Goal: Task Accomplishment & Management: Use online tool/utility

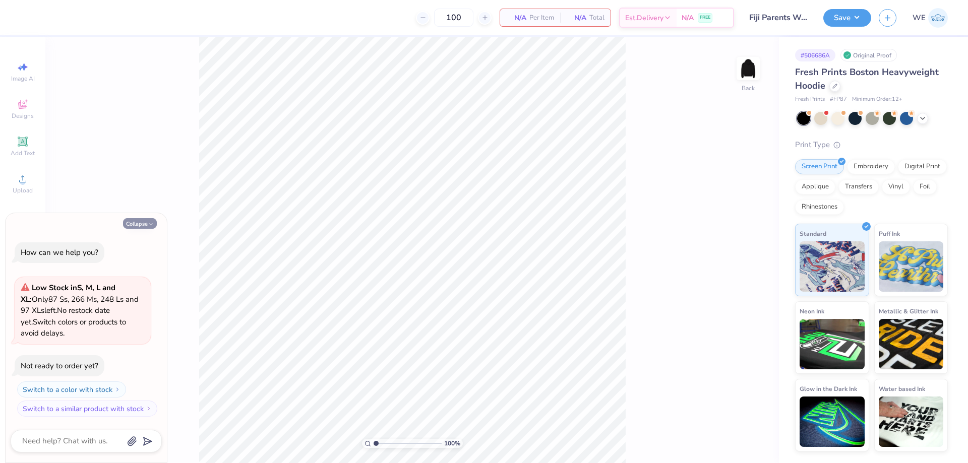
click at [142, 219] on button "Collapse" at bounding box center [140, 223] width 34 height 11
type textarea "x"
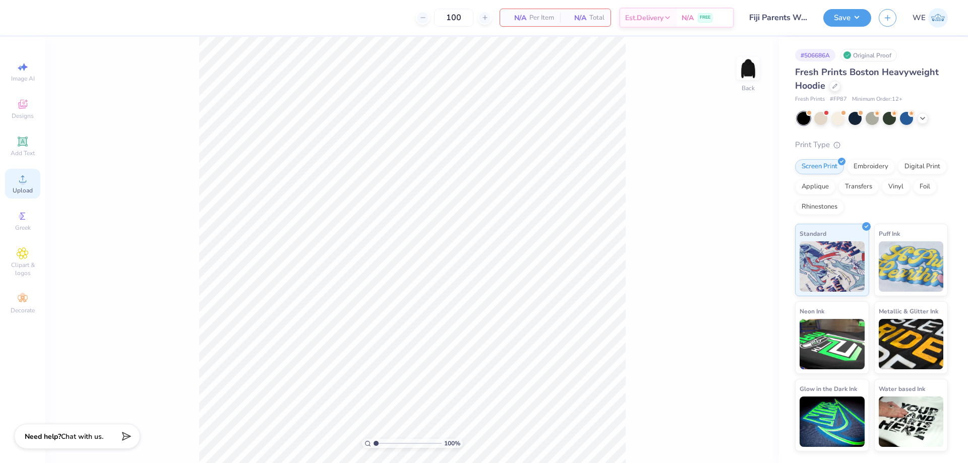
click at [30, 186] on div "Upload" at bounding box center [22, 184] width 35 height 30
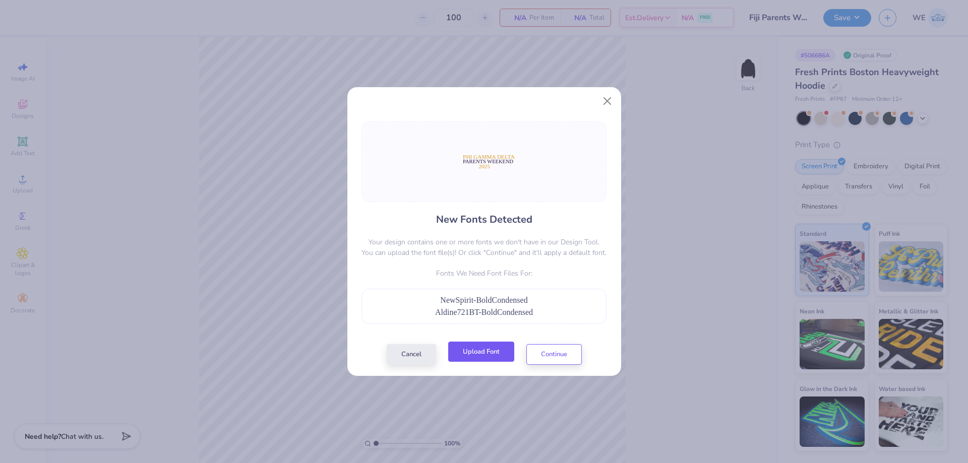
click at [474, 354] on button "Upload Font" at bounding box center [481, 352] width 66 height 21
click at [419, 352] on button "Cancel" at bounding box center [411, 352] width 49 height 21
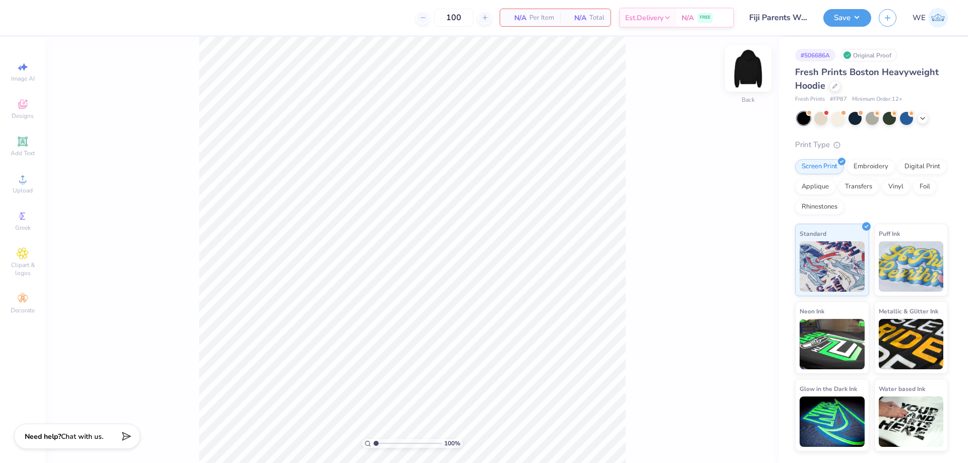
click at [745, 70] on img at bounding box center [748, 68] width 40 height 40
click at [30, 180] on div "Upload" at bounding box center [22, 184] width 35 height 30
click at [28, 186] on div "Upload" at bounding box center [22, 184] width 35 height 30
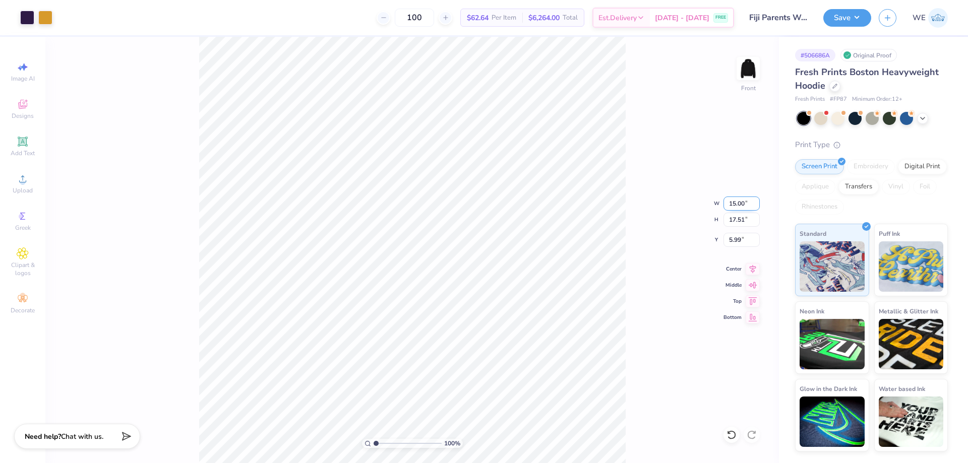
click at [743, 199] on input "15.00" at bounding box center [742, 204] width 36 height 14
type input "12.00"
type input "14.01"
click at [742, 234] on input "7.75" at bounding box center [742, 240] width 36 height 14
drag, startPoint x: 117, startPoint y: 287, endPoint x: 161, endPoint y: 463, distance: 181.3
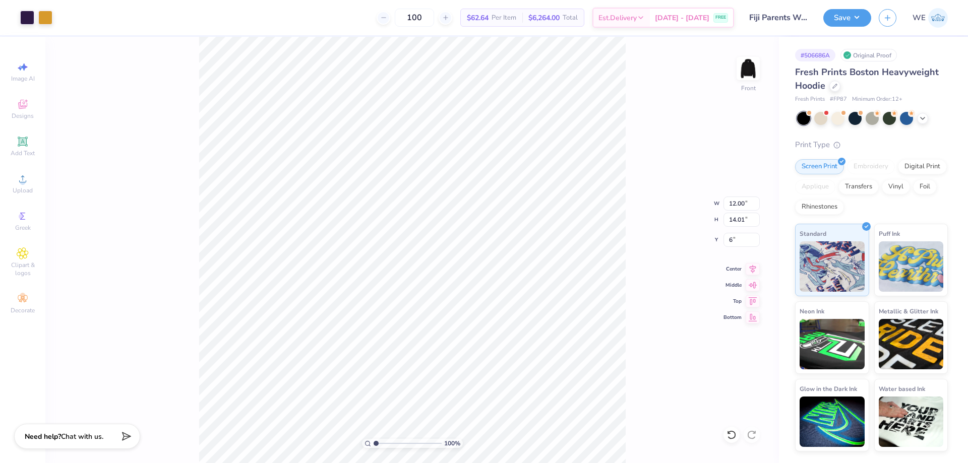
click at [118, 286] on div "100 % Front W 12.00 12.00 " H 14.01 14.01 " Y 6 6 " Center Middle Top Bottom" at bounding box center [412, 250] width 734 height 427
type input "6.00"
click at [28, 20] on div at bounding box center [27, 17] width 14 height 14
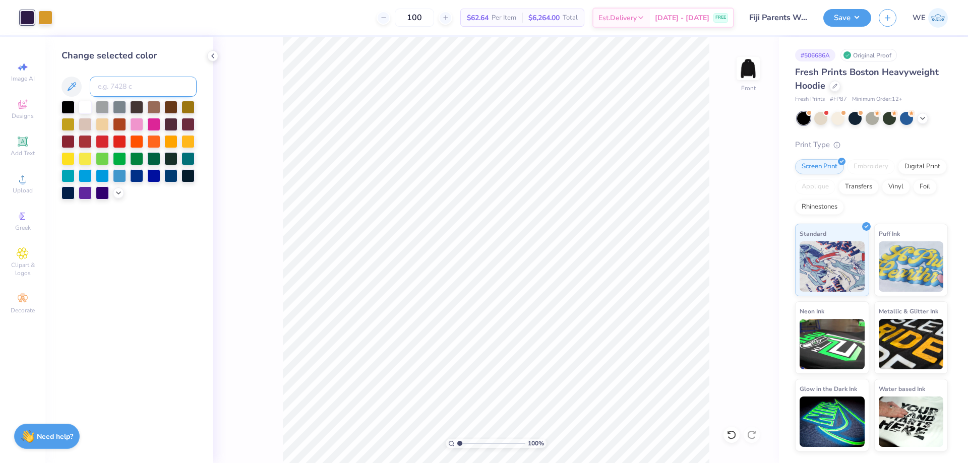
click at [138, 88] on input at bounding box center [143, 87] width 107 height 20
type input "268"
click at [213, 54] on icon at bounding box center [213, 56] width 8 height 8
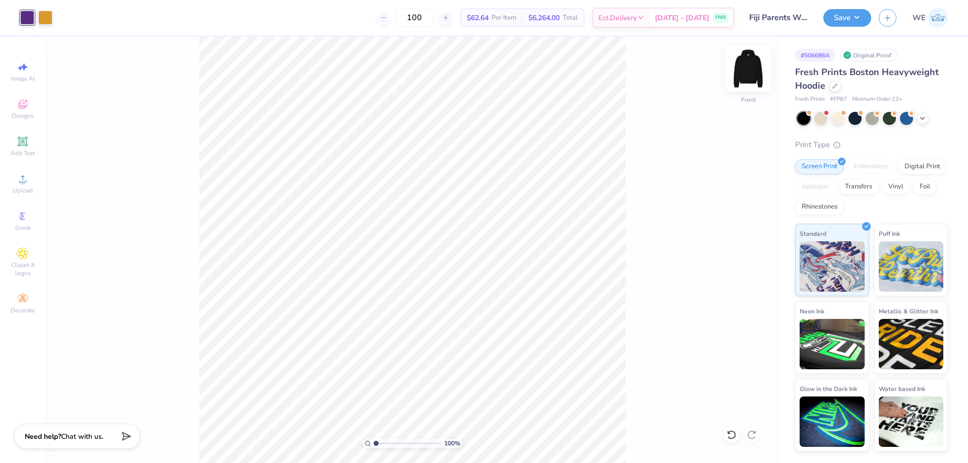
click at [747, 70] on img at bounding box center [748, 68] width 40 height 40
click at [37, 182] on div "Upload" at bounding box center [22, 184] width 35 height 30
click at [44, 19] on div at bounding box center [45, 17] width 14 height 14
type input "1.18145891733022"
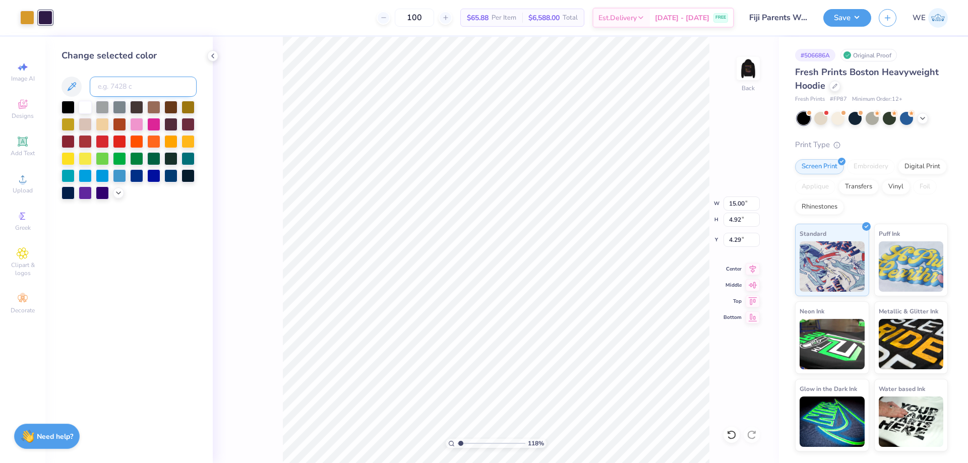
click at [111, 83] on input at bounding box center [143, 87] width 107 height 20
type input "268"
type input "1.18145891733022"
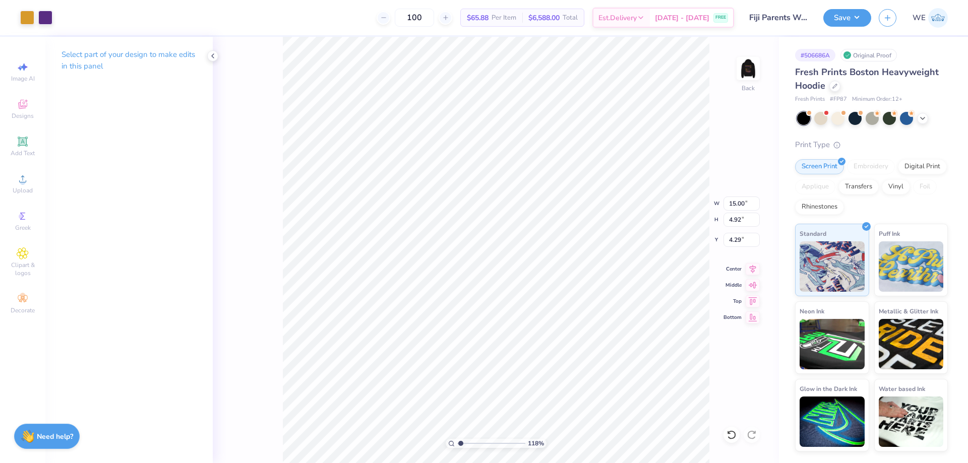
type input "1.18145891733022"
click at [742, 209] on input "15.00" at bounding box center [742, 204] width 36 height 14
type input "4"
type input "1.18145891733022"
type input "4.00"
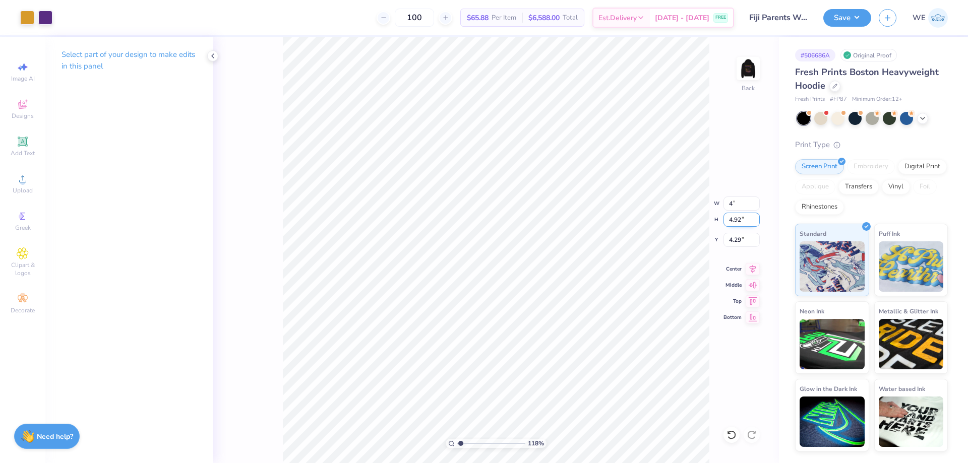
type input "1.31"
type input "3"
type input "1.18145891733022"
type input "3.00"
type input "1.18145891733022"
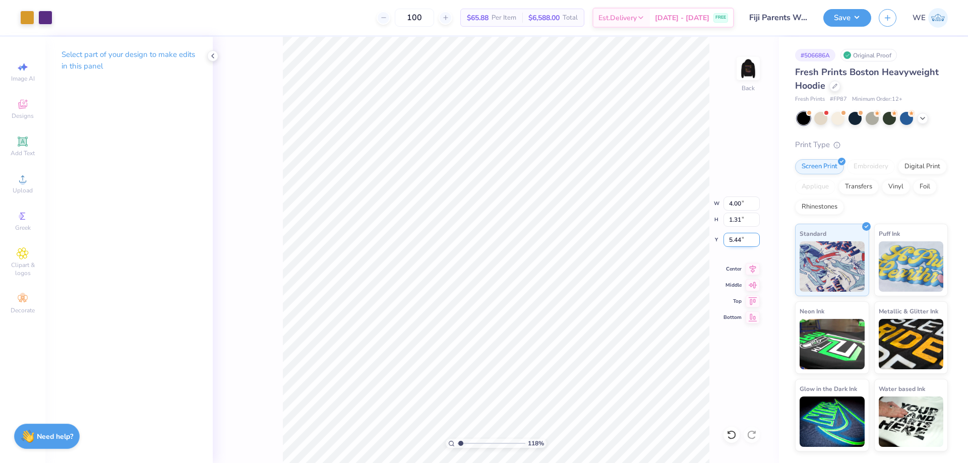
click at [736, 240] on input "5.44" at bounding box center [742, 240] width 36 height 14
type input "3"
type input "1.18145891733022"
type input "3.00"
click at [746, 67] on img at bounding box center [748, 68] width 40 height 40
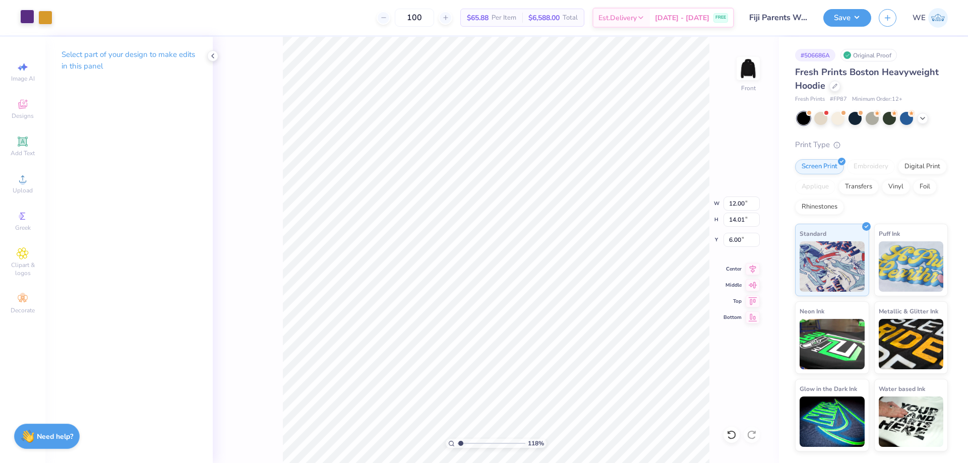
drag, startPoint x: 240, startPoint y: 115, endPoint x: 25, endPoint y: 19, distance: 235.4
click at [239, 113] on div "118 % Front W 12.00 12.00 " H 14.01 14.01 " Y 6.00 6.00 " Center Middle Top Bot…" at bounding box center [496, 250] width 566 height 427
type input "1"
click at [857, 22] on button "Save" at bounding box center [847, 17] width 48 height 18
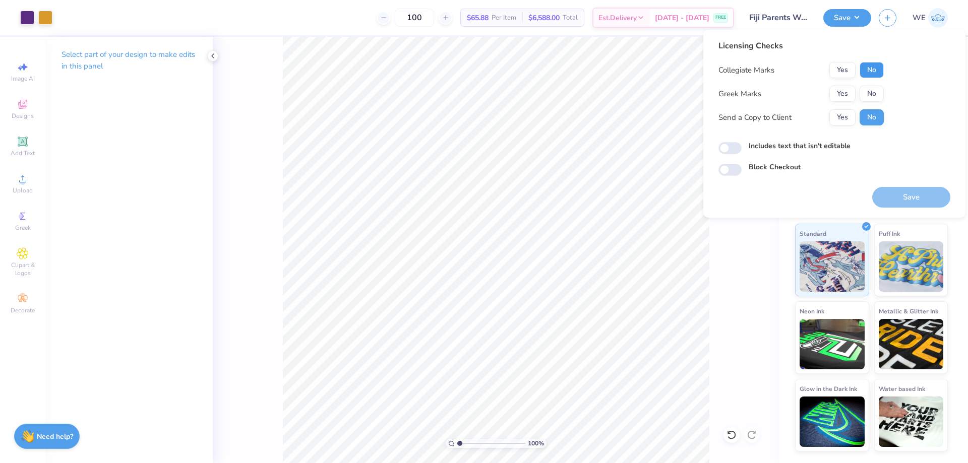
click at [872, 68] on button "No" at bounding box center [872, 70] width 24 height 16
click at [840, 92] on button "Yes" at bounding box center [843, 94] width 26 height 16
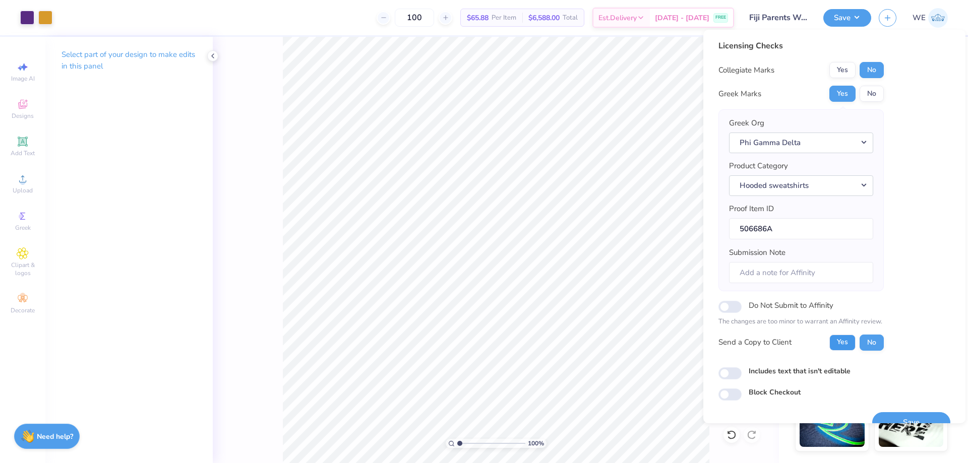
click at [844, 337] on button "Yes" at bounding box center [843, 343] width 26 height 16
click at [726, 375] on input "Includes text that isn't editable" at bounding box center [730, 374] width 23 height 12
checkbox input "true"
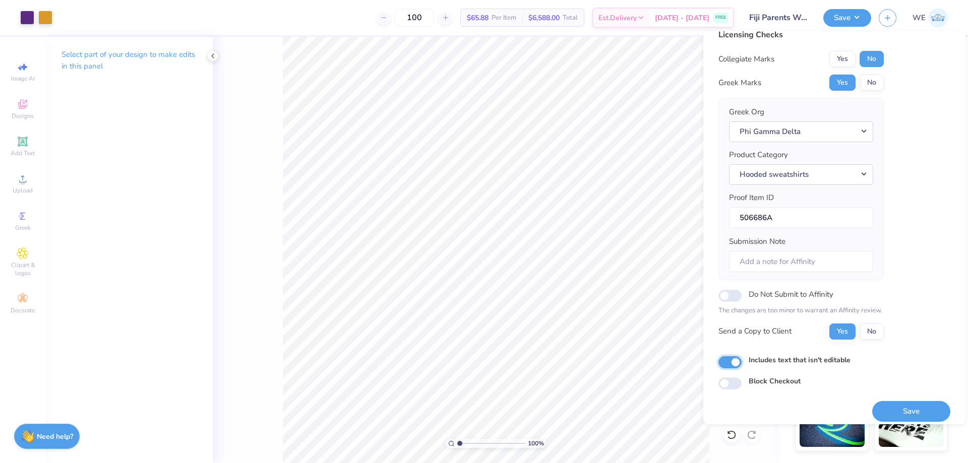
scroll to position [19, 0]
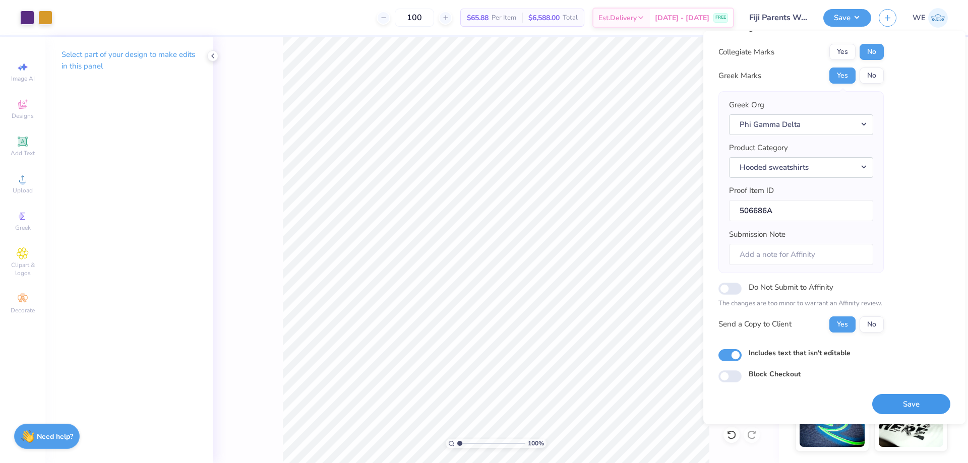
click at [913, 395] on button "Save" at bounding box center [911, 404] width 78 height 21
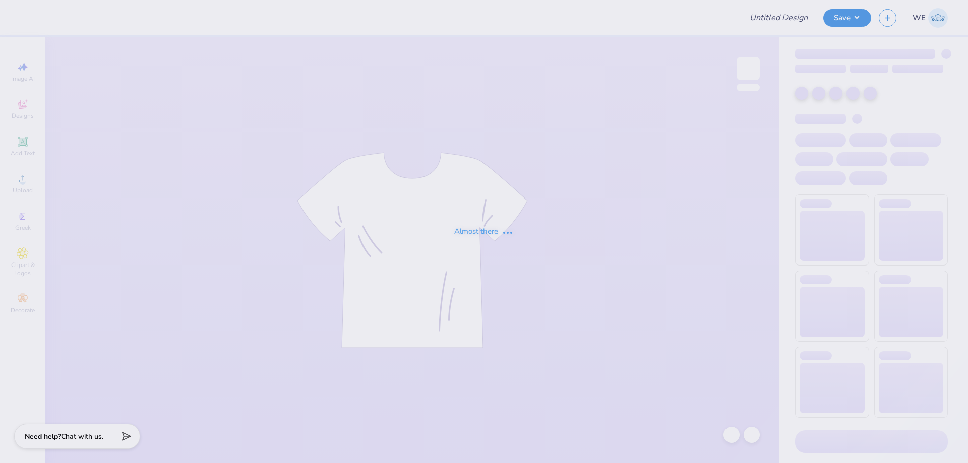
type input "Unisex design"
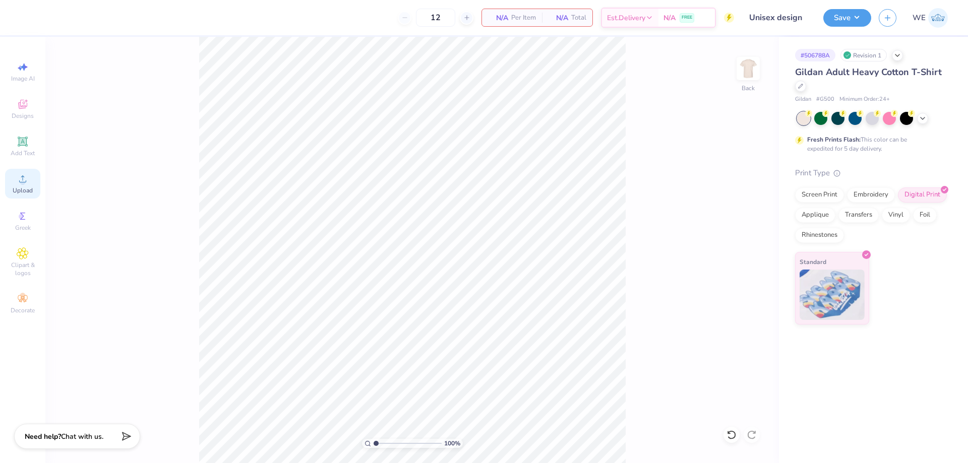
click at [32, 181] on div "Upload" at bounding box center [22, 184] width 35 height 30
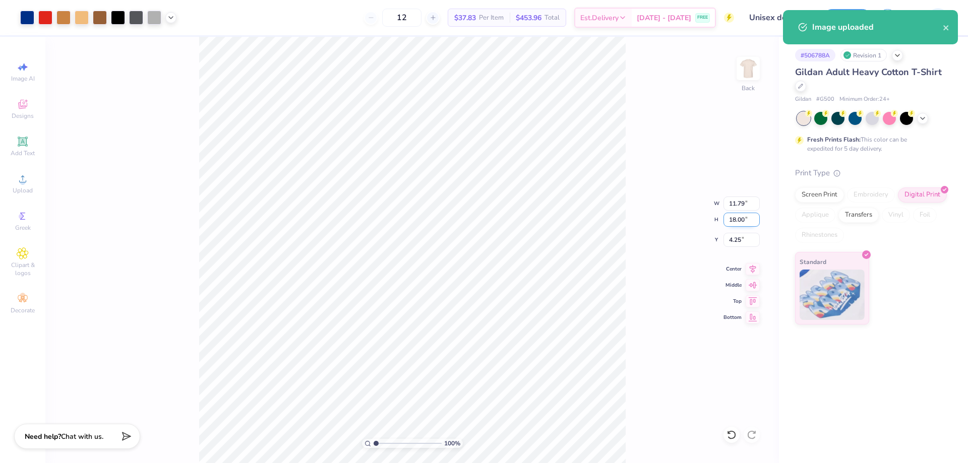
click at [736, 221] on input "18.00" at bounding box center [742, 220] width 36 height 14
type input "15"
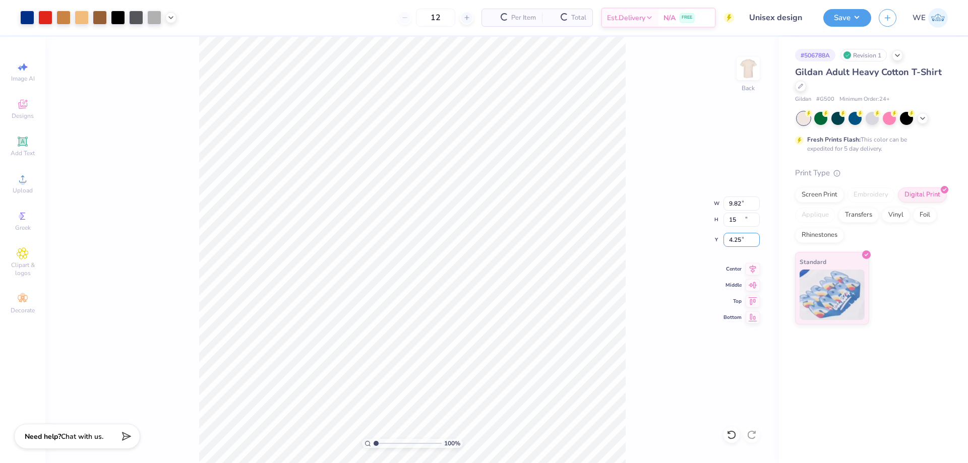
type input "9.82"
type input "15.00"
click at [741, 239] on input "3.00" at bounding box center [742, 240] width 36 height 14
type input "2.00"
click at [839, 23] on button "Save" at bounding box center [847, 17] width 48 height 18
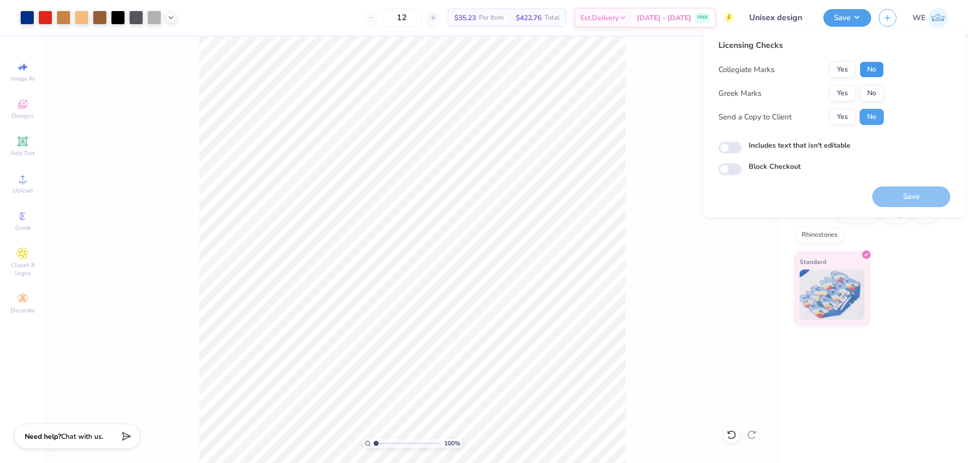
click at [872, 72] on button "No" at bounding box center [872, 70] width 24 height 16
drag, startPoint x: 832, startPoint y: 74, endPoint x: 834, endPoint y: 83, distance: 8.8
click at [833, 74] on button "Yes" at bounding box center [843, 70] width 26 height 16
click at [835, 91] on button "Yes" at bounding box center [843, 93] width 26 height 16
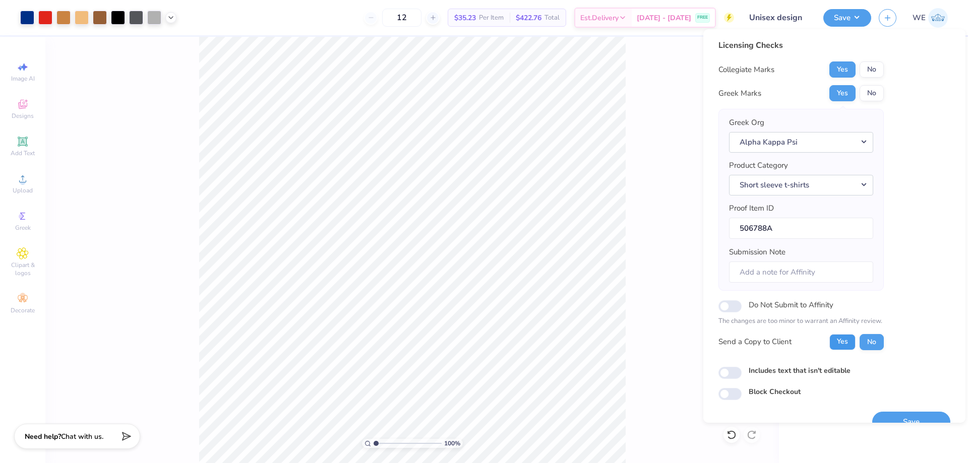
click at [839, 341] on button "Yes" at bounding box center [843, 342] width 26 height 16
click at [734, 378] on input "Includes text that isn't editable" at bounding box center [730, 373] width 23 height 12
checkbox input "true"
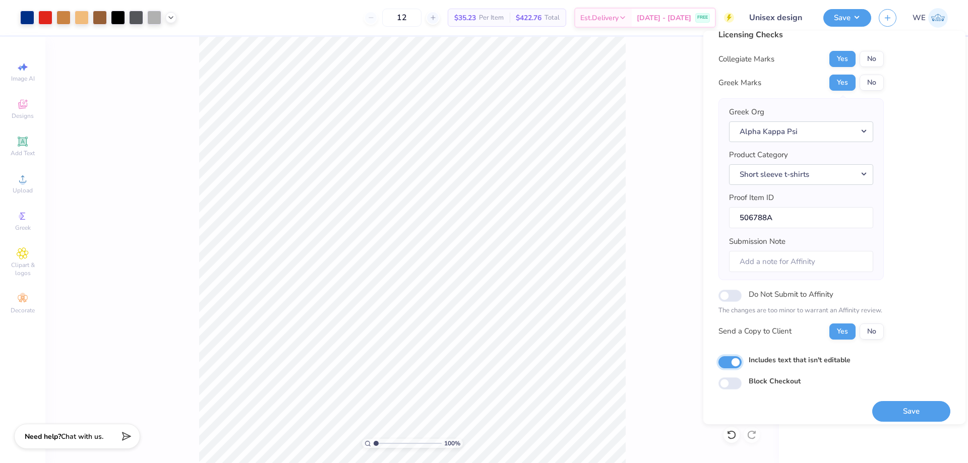
scroll to position [19, 0]
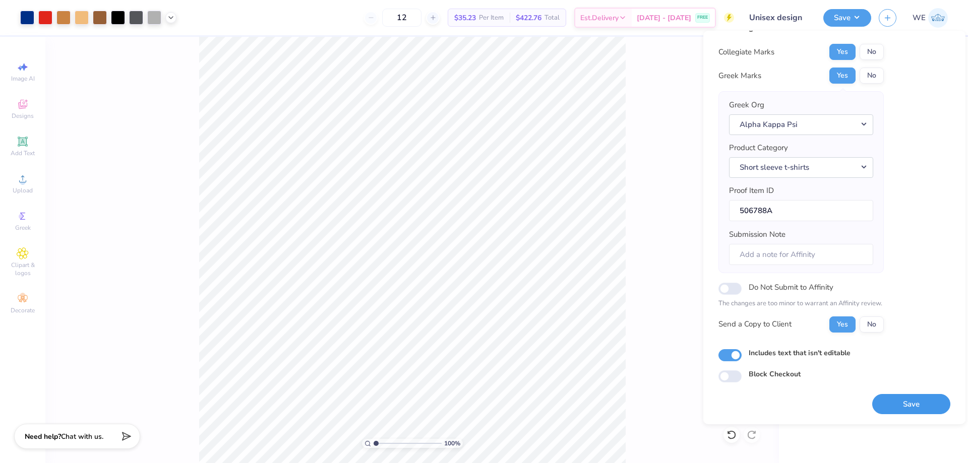
click at [882, 401] on button "Save" at bounding box center [911, 404] width 78 height 21
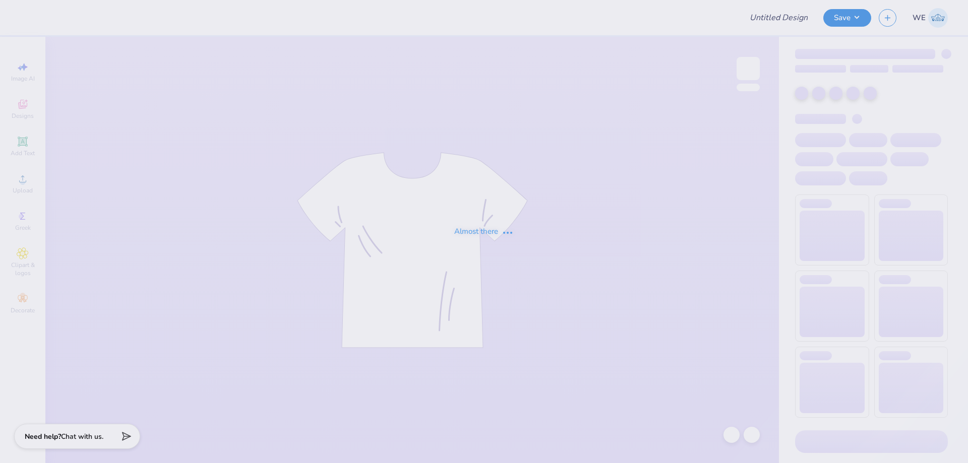
type input "Pi Kapp Shirts"
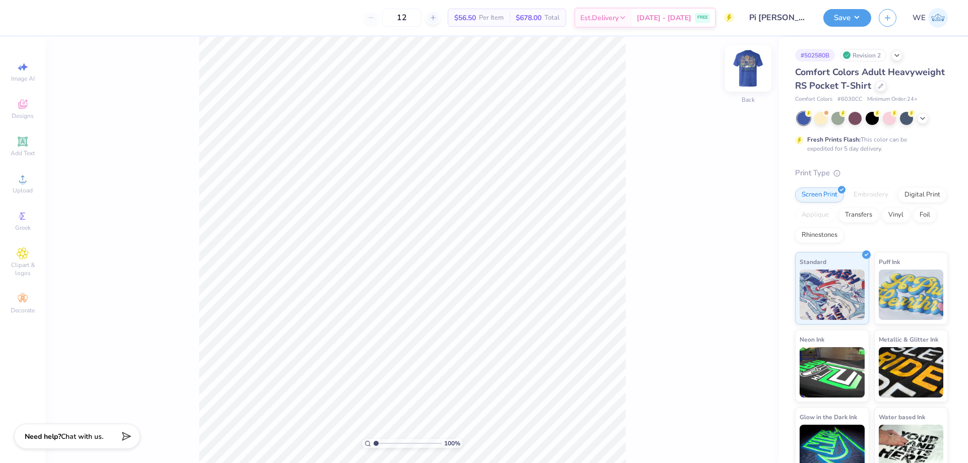
click at [755, 69] on img at bounding box center [748, 68] width 40 height 40
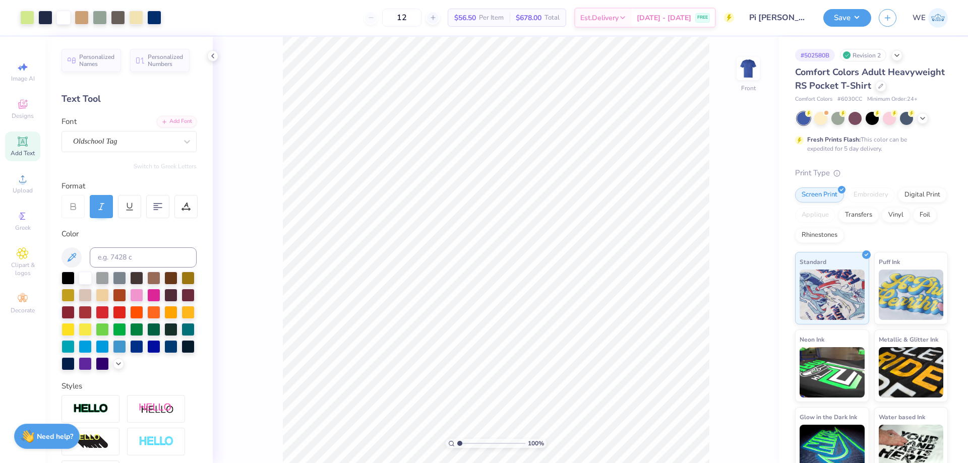
click at [278, 251] on div "100 % Front" at bounding box center [496, 250] width 566 height 427
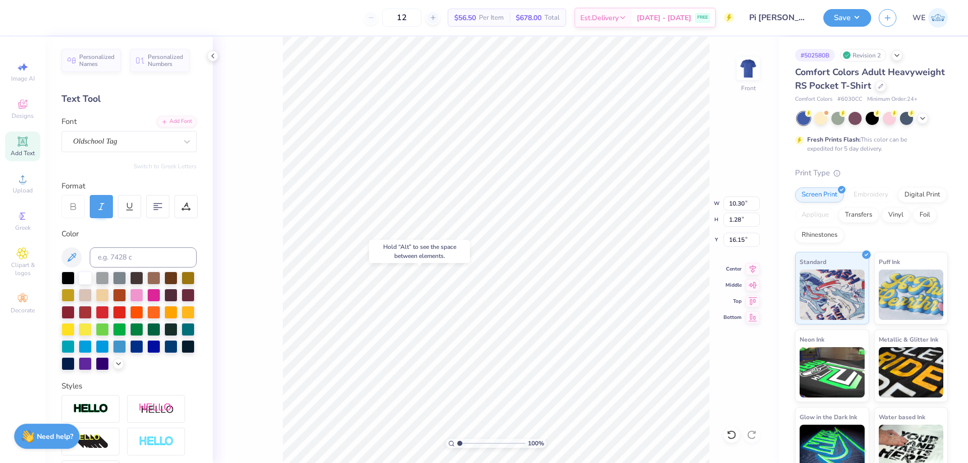
type input "16.15"
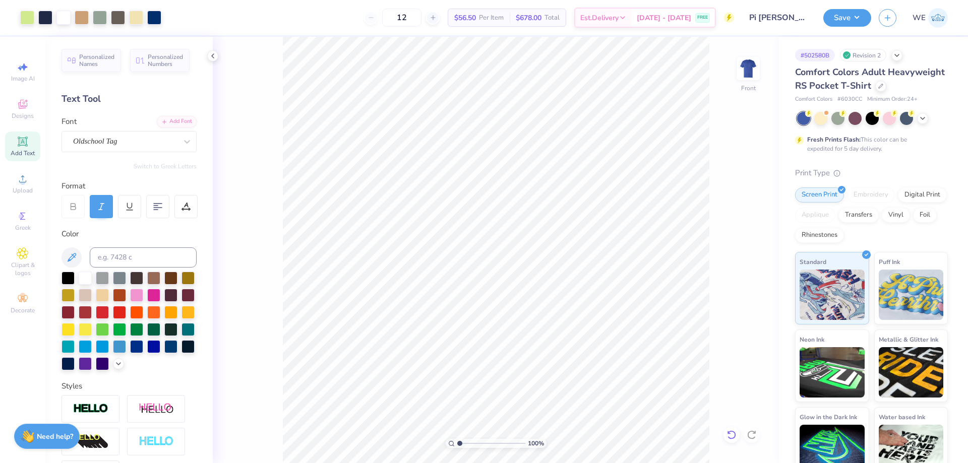
click at [730, 439] on icon at bounding box center [732, 435] width 10 height 10
click at [262, 312] on div "230 % Front W 10.30 10.30 " H 1.28 1.28 " Y 14.21 14.21 " Center Middle Top Bot…" at bounding box center [496, 250] width 566 height 427
click at [771, 54] on div "100 % Front" at bounding box center [496, 250] width 566 height 427
click at [749, 68] on img at bounding box center [748, 68] width 40 height 40
click at [28, 183] on icon at bounding box center [23, 179] width 12 height 12
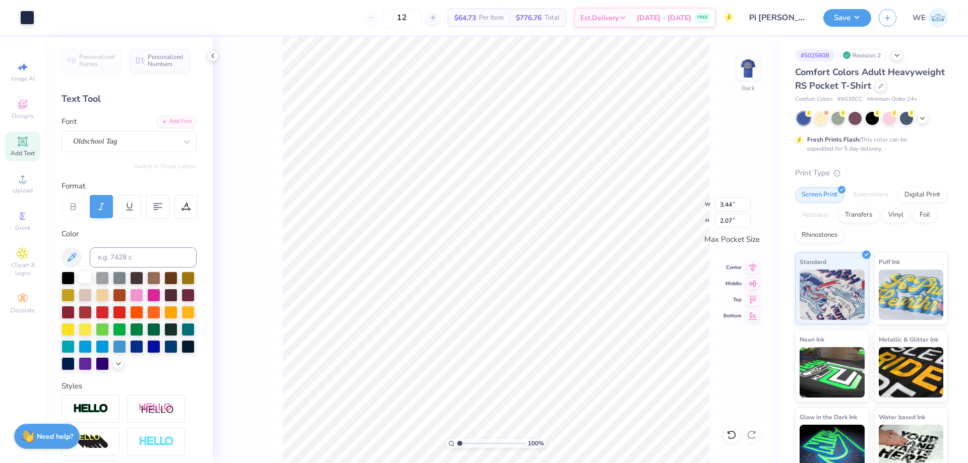
click at [90, 276] on div at bounding box center [85, 277] width 13 height 13
click at [89, 278] on div at bounding box center [85, 277] width 13 height 13
click at [26, 15] on div at bounding box center [27, 17] width 14 height 14
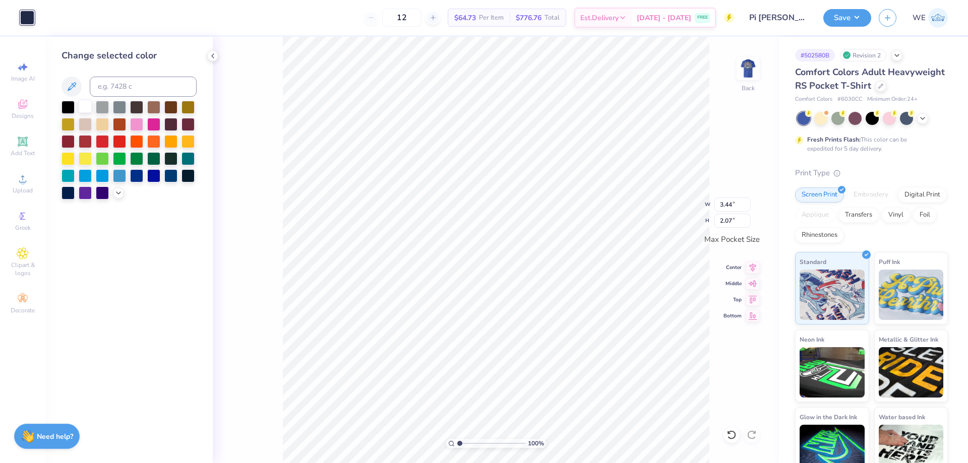
click at [87, 108] on div at bounding box center [85, 106] width 13 height 13
click at [267, 221] on div "100 % Back W 3.44 3.44 " H 2.07 2.07 " Max Pocket Size Center Middle Top Bottom" at bounding box center [496, 250] width 566 height 427
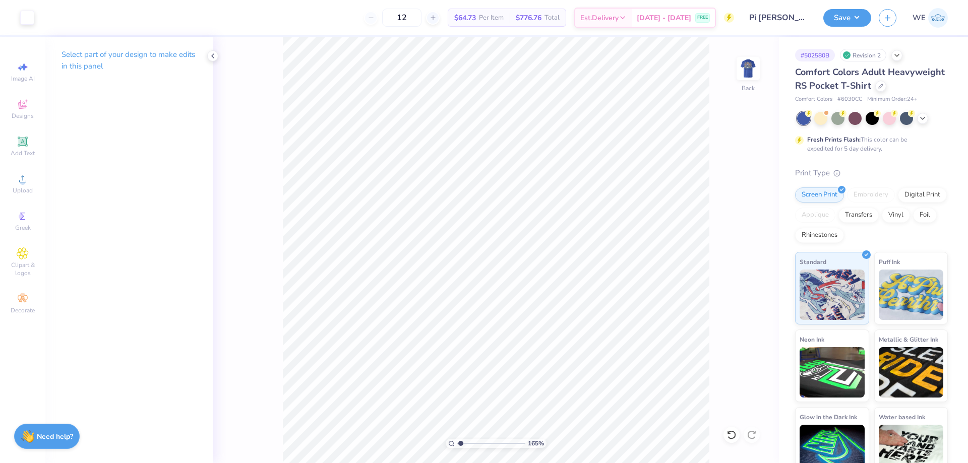
type input "1"
click at [750, 74] on img at bounding box center [748, 68] width 40 height 40
drag, startPoint x: 236, startPoint y: 74, endPoint x: 279, endPoint y: 77, distance: 42.9
click at [249, 77] on div "100 % Front" at bounding box center [496, 250] width 566 height 427
click at [216, 60] on icon at bounding box center [213, 56] width 8 height 8
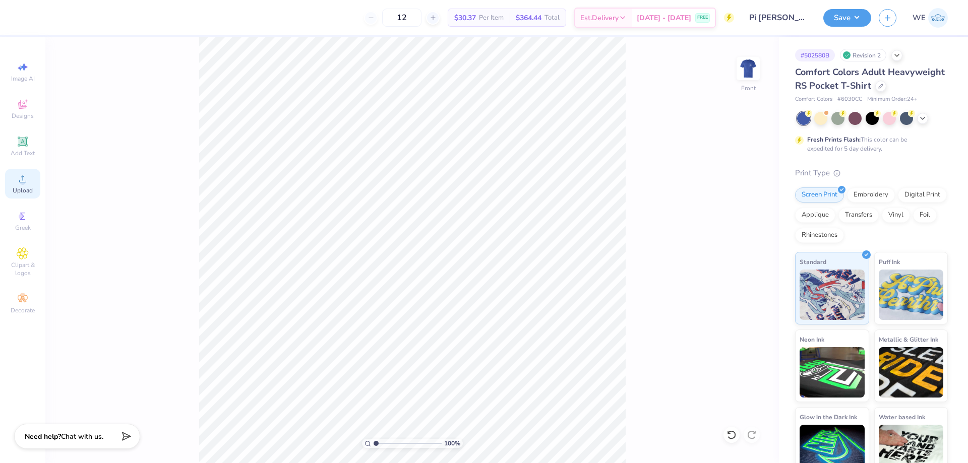
click at [22, 181] on circle at bounding box center [23, 183] width 6 height 6
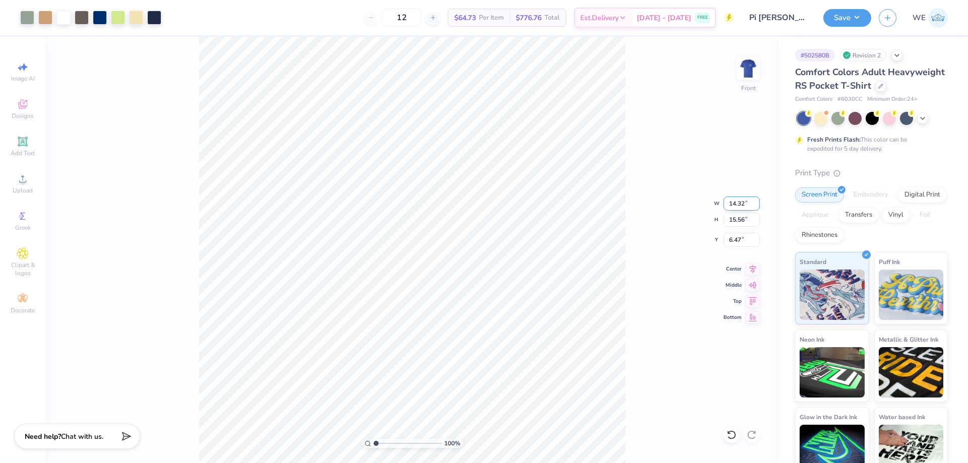
click at [743, 210] on input "14.32" at bounding box center [742, 204] width 36 height 14
type input "12.50"
type input "13.58"
click at [741, 246] on input "7.46" at bounding box center [742, 240] width 36 height 14
type input "3.00"
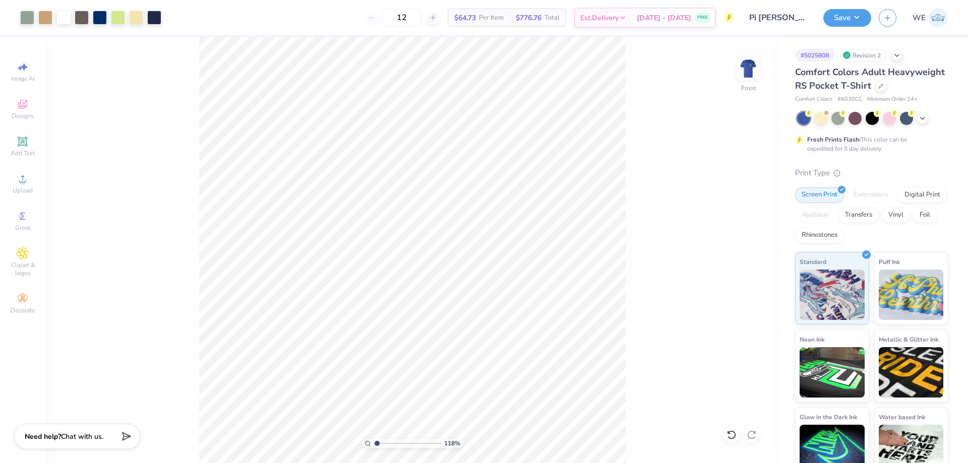
type input "1"
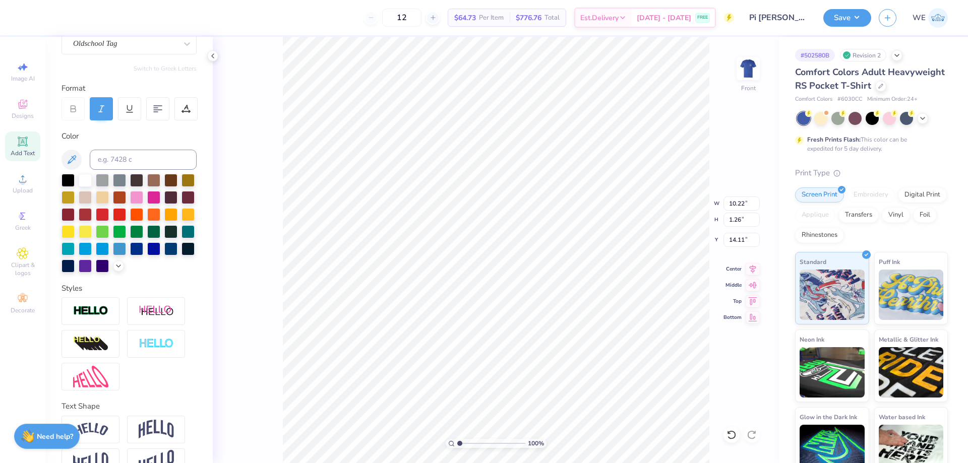
scroll to position [140, 0]
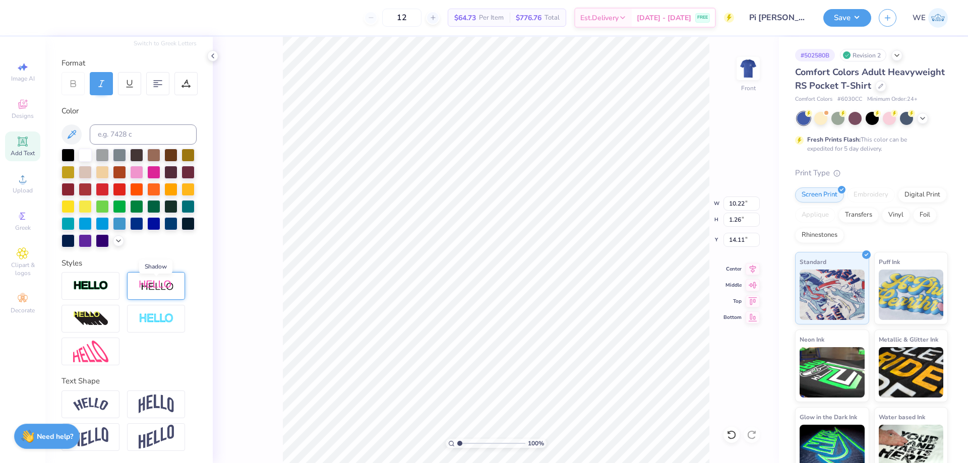
click at [149, 291] on img at bounding box center [156, 286] width 35 height 13
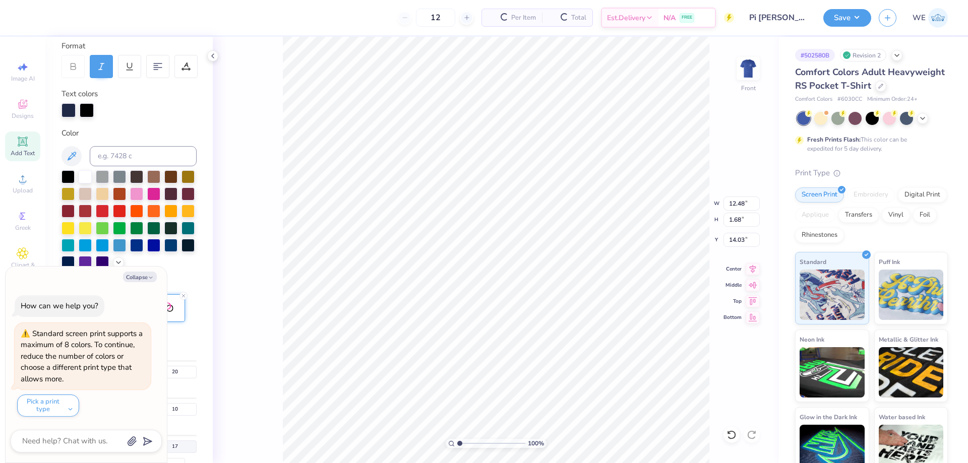
type input "12.48"
type input "1.68"
type input "14.03"
type textarea "x"
type input "17"
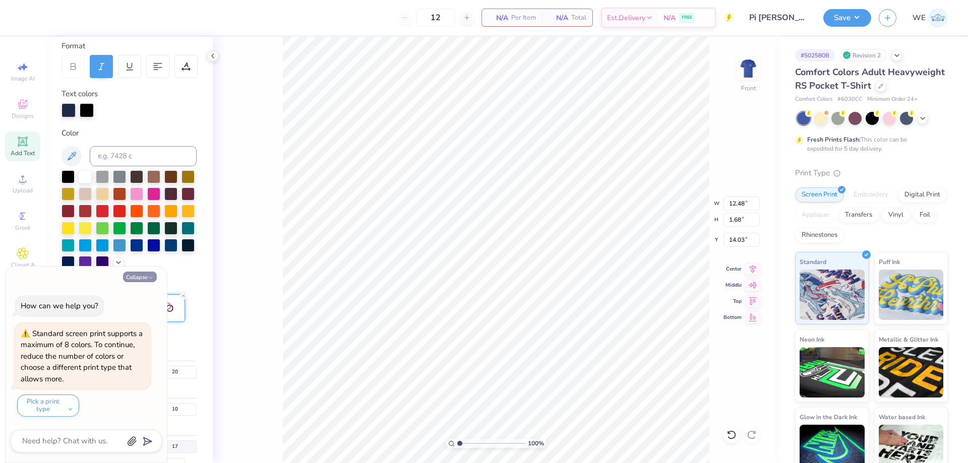
click at [143, 278] on button "Collapse" at bounding box center [140, 277] width 34 height 11
type textarea "x"
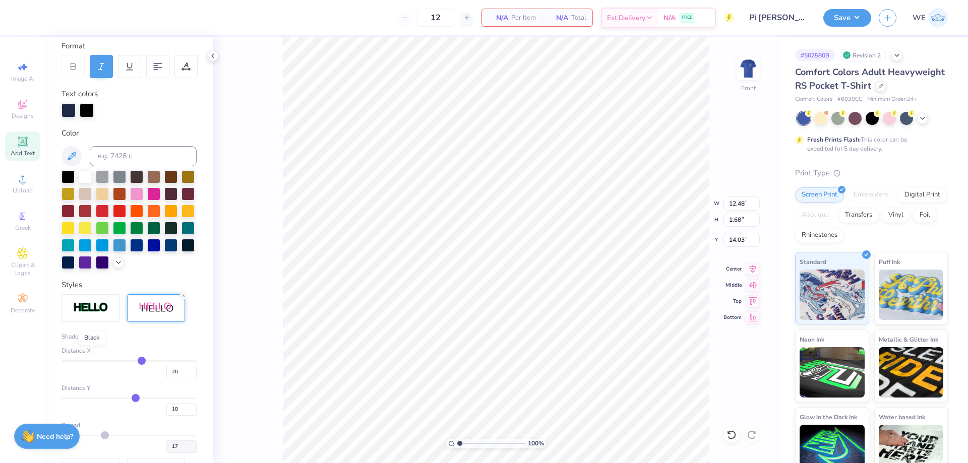
click at [92, 340] on div at bounding box center [92, 337] width 6 height 6
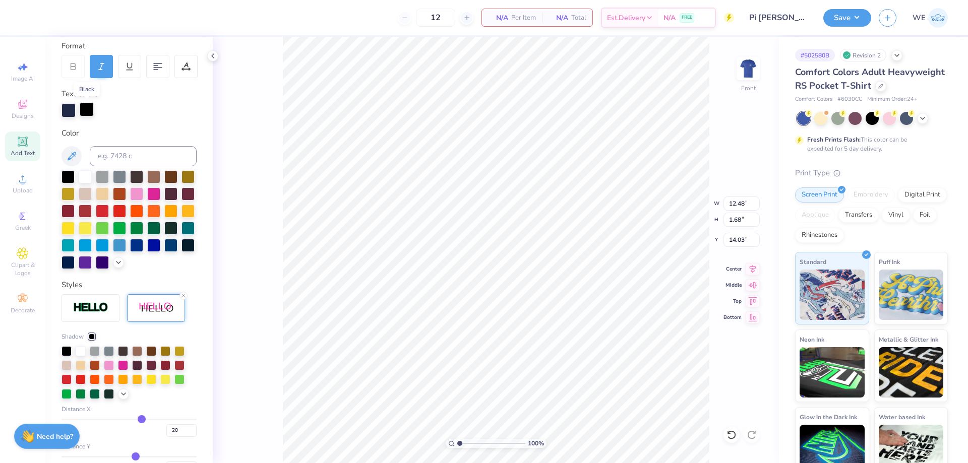
click at [85, 113] on div at bounding box center [87, 109] width 14 height 14
type input "17"
click at [115, 156] on input at bounding box center [143, 156] width 107 height 20
type input "372"
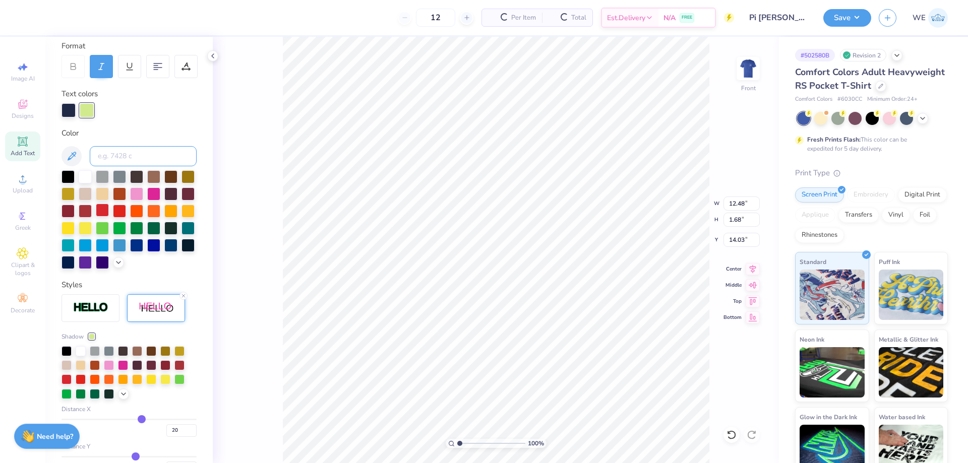
type input "17"
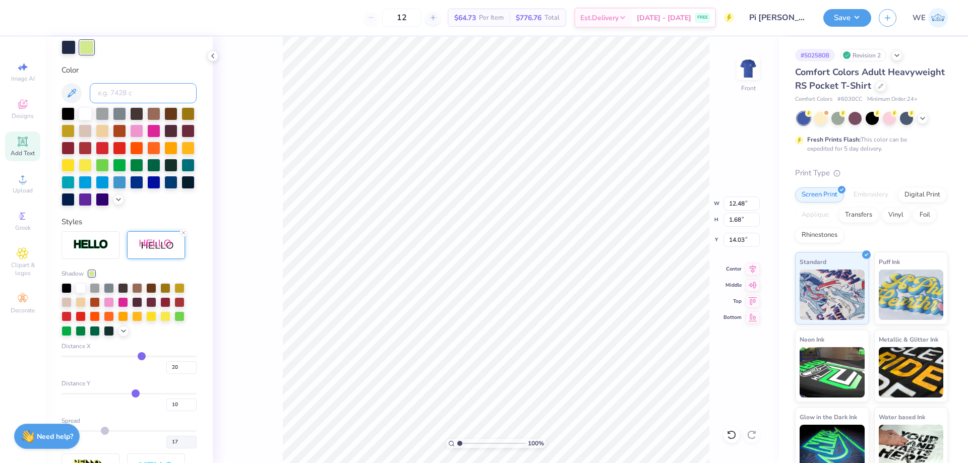
scroll to position [224, 0]
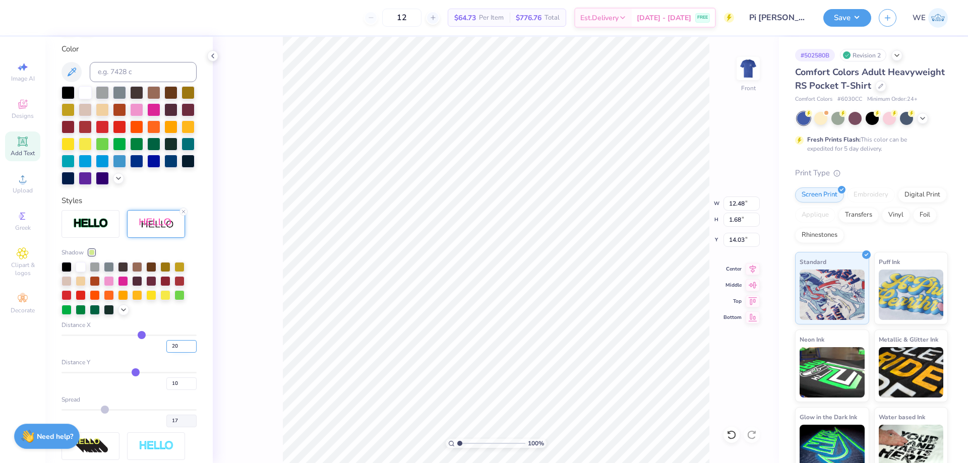
drag, startPoint x: 174, startPoint y: 364, endPoint x: 160, endPoint y: 362, distance: 13.8
click at [166, 353] on input "20" at bounding box center [181, 346] width 30 height 13
type input "1"
type input "5"
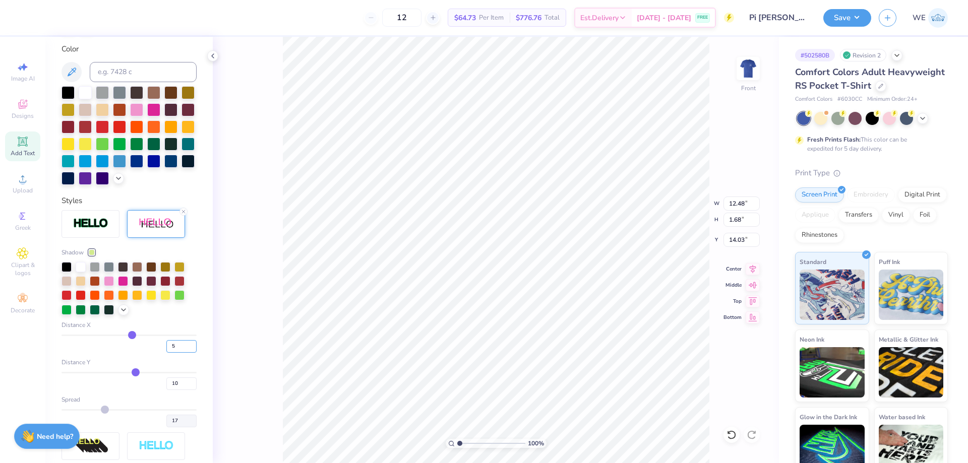
type input "17"
type input "10.92"
type input "17"
drag, startPoint x: 170, startPoint y: 366, endPoint x: 152, endPoint y: 365, distance: 18.2
click at [152, 353] on div "5" at bounding box center [129, 344] width 135 height 18
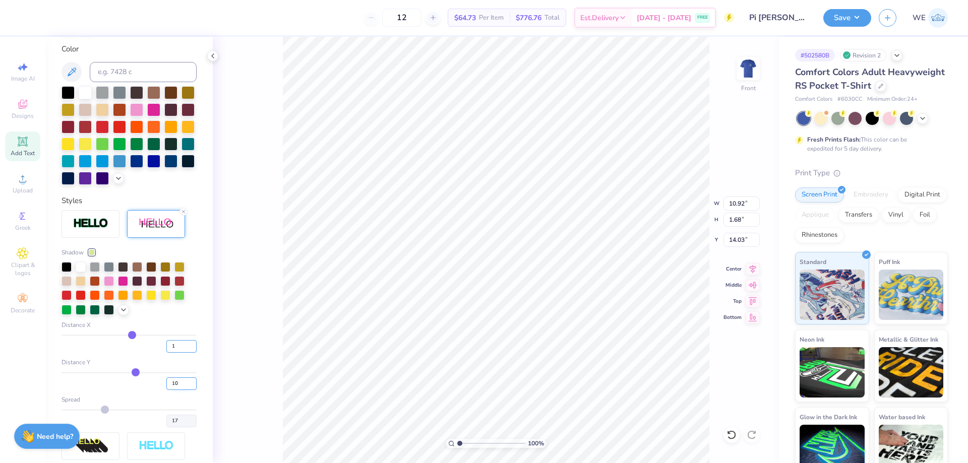
type input "1"
type input "17"
type input "10.51"
type input "17"
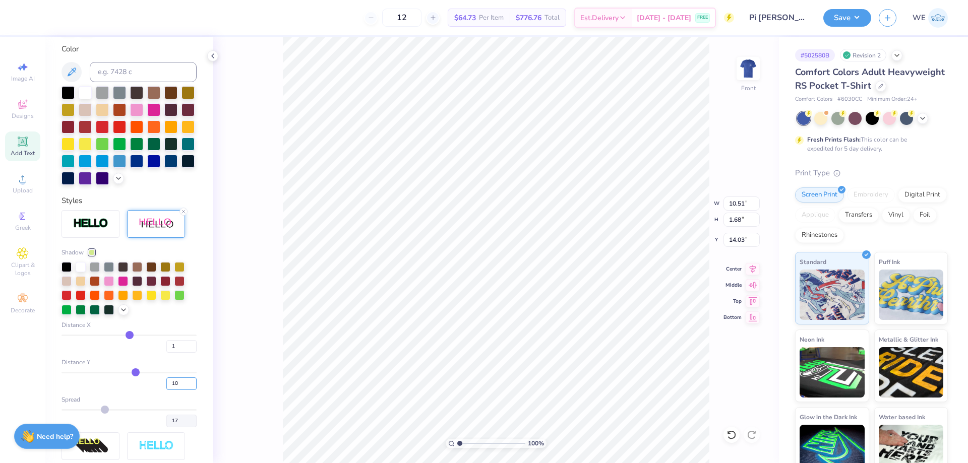
drag, startPoint x: 174, startPoint y: 403, endPoint x: 153, endPoint y: 403, distance: 21.2
click at [153, 390] on div "10" at bounding box center [129, 381] width 135 height 18
type input "1"
type input "17"
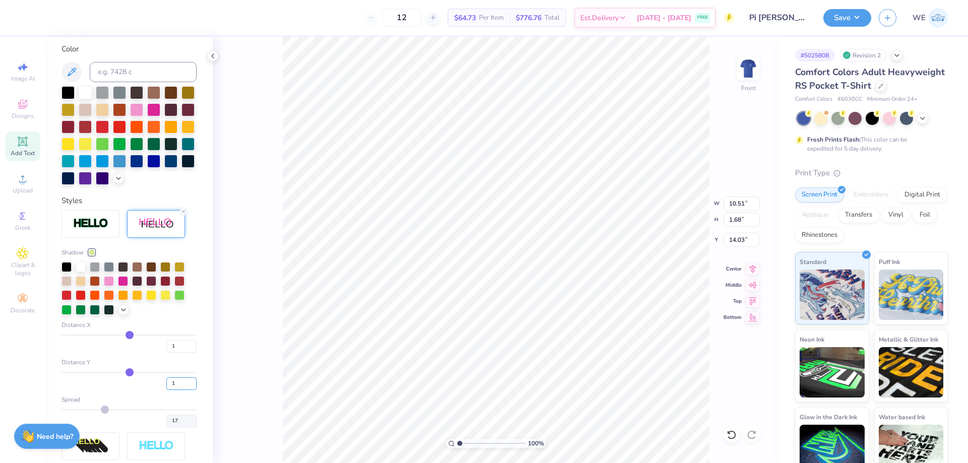
type input "1.54"
type input "17"
type input "2.30193535337791"
type input "17"
type input "3.21314535235116"
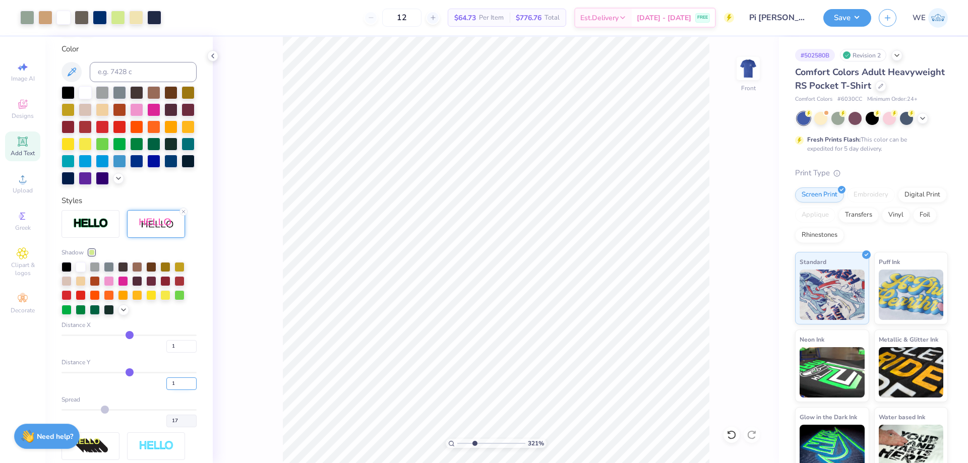
type input "17"
type input "3.21314535235116"
type input "17"
click at [171, 353] on input "1" at bounding box center [181, 346] width 30 height 13
type input "2"
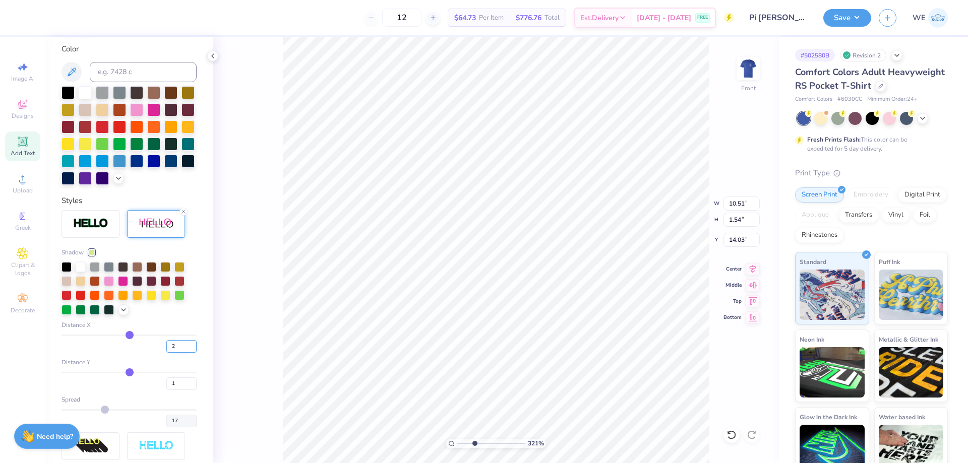
type input "2"
type input "3.21314535235116"
type input "17"
type input "3.21314535235116"
type input "17"
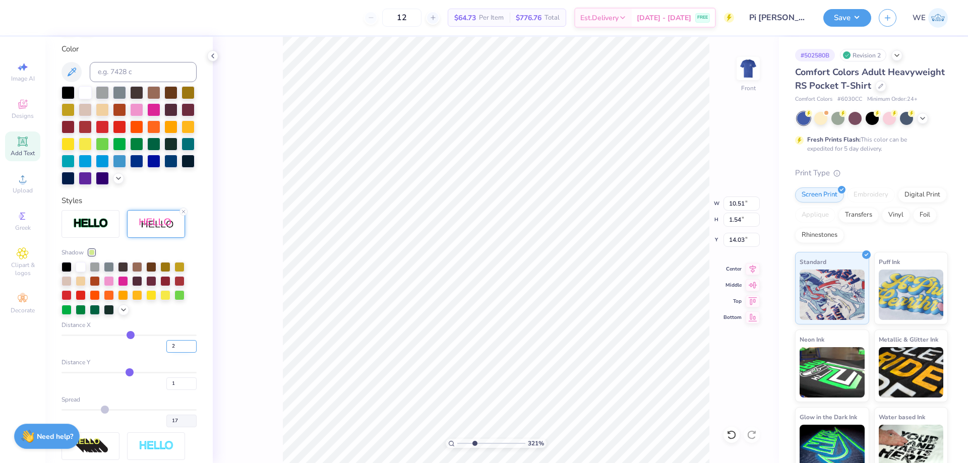
type input "3.21314535235116"
type input "17"
type input "10.61"
click at [171, 353] on input "2" at bounding box center [181, 346] width 30 height 13
type input "1"
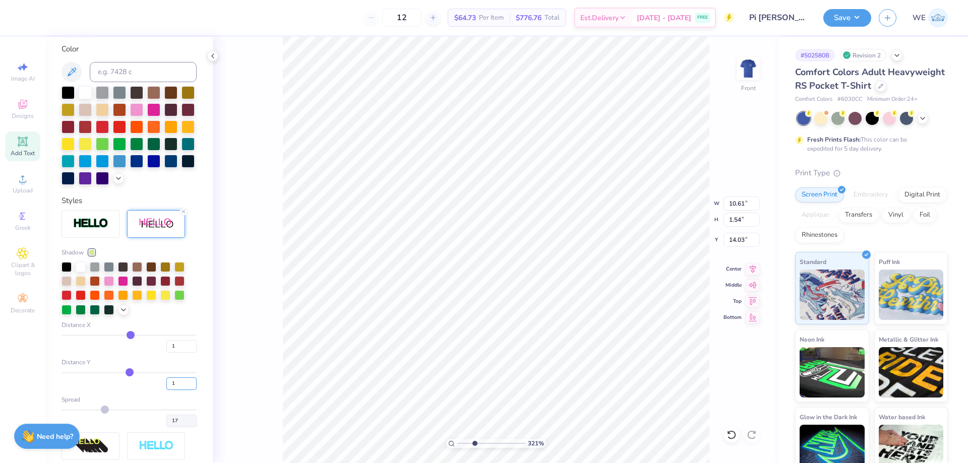
type input "1"
drag, startPoint x: 170, startPoint y: 404, endPoint x: 137, endPoint y: 404, distance: 33.3
click at [137, 390] on div "1" at bounding box center [129, 381] width 135 height 18
type input "2"
type input "3.21314535235116"
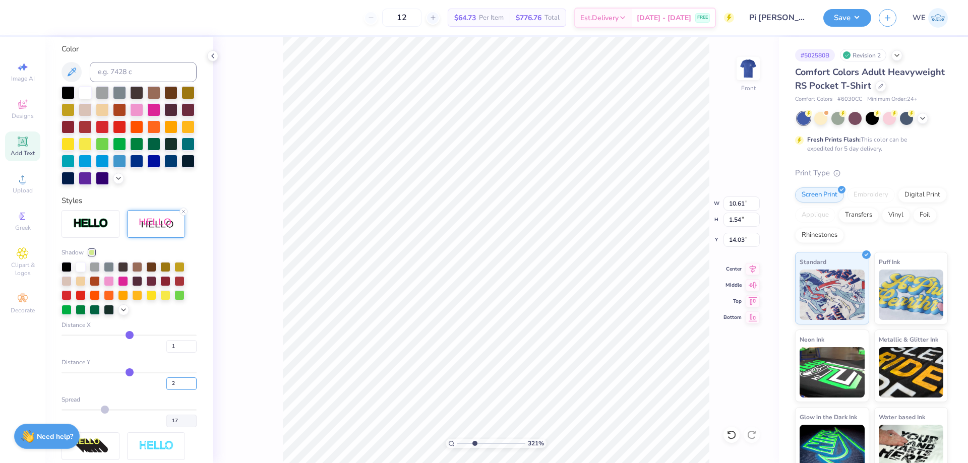
type input "17"
type input "2"
type input "3.21314535235116"
type input "2"
type input "17"
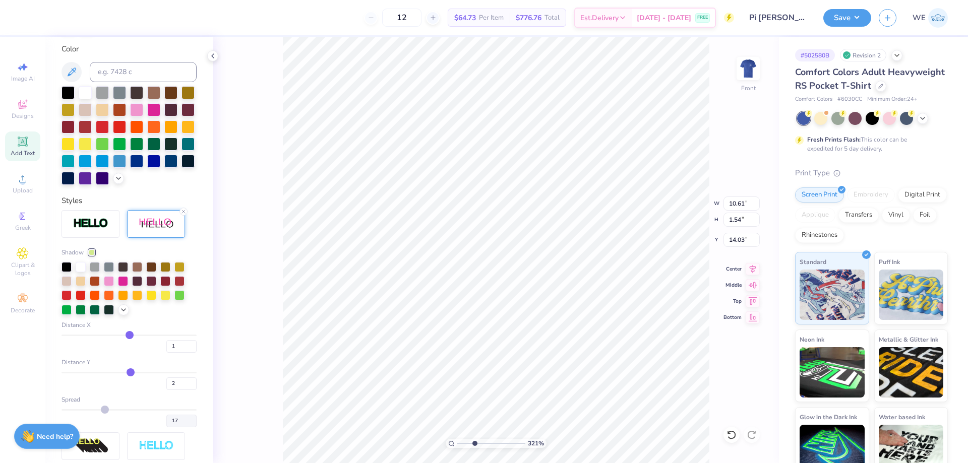
type input "3.21314535235116"
type input "17"
type input "10.51"
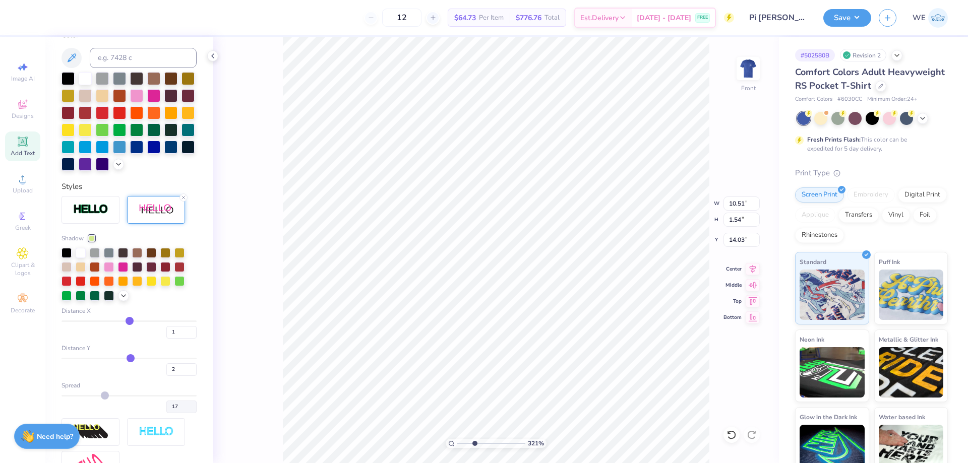
type input "3.21314535235116"
type input "17"
click at [199, 359] on div "Personalized Names Personalized Numbers Text Tool Add Font Font Oldschool Tag S…" at bounding box center [128, 250] width 167 height 427
type input "3.21314535235116"
type input "17"
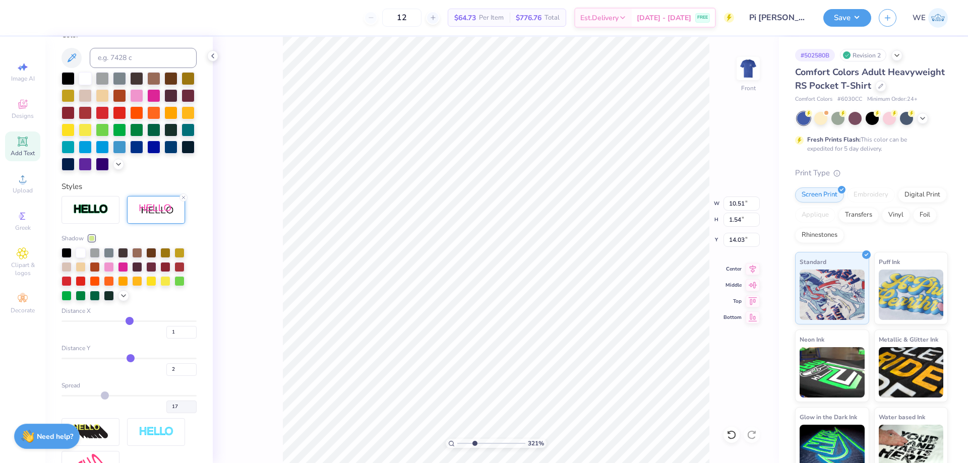
type input "3.21314535235116"
type input "17"
type input "1.56"
type input "3.21314535235116"
type input "17"
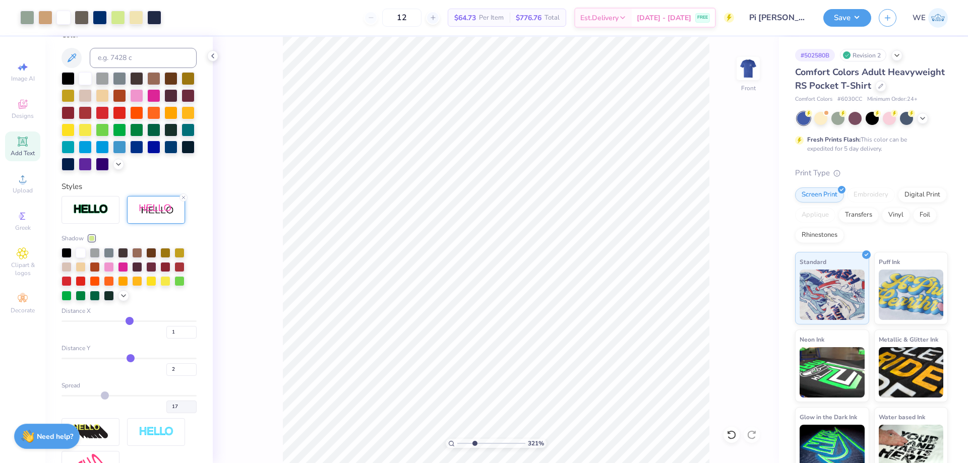
type input "3.21314535235116"
type input "17"
type input "3.21314535235116"
type input "17"
click at [175, 376] on input "2" at bounding box center [181, 370] width 30 height 13
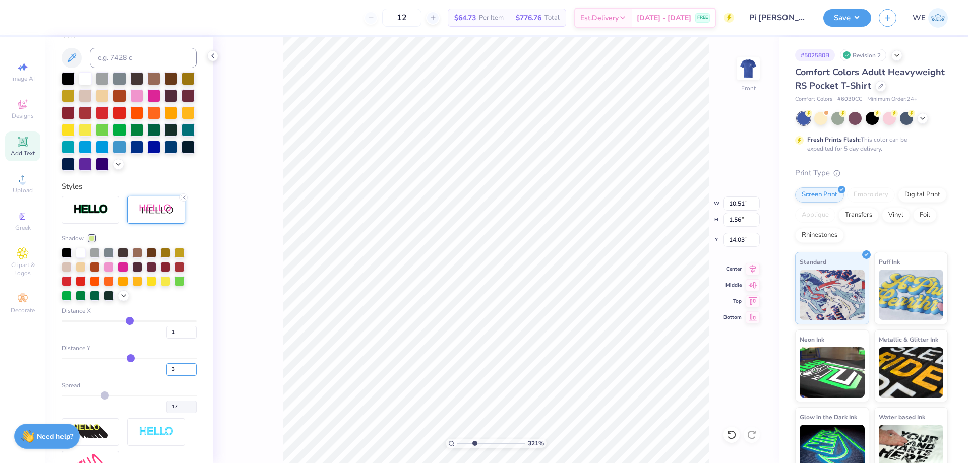
type input "3"
type input "3.21314535235116"
type input "17"
type input "3.21314535235116"
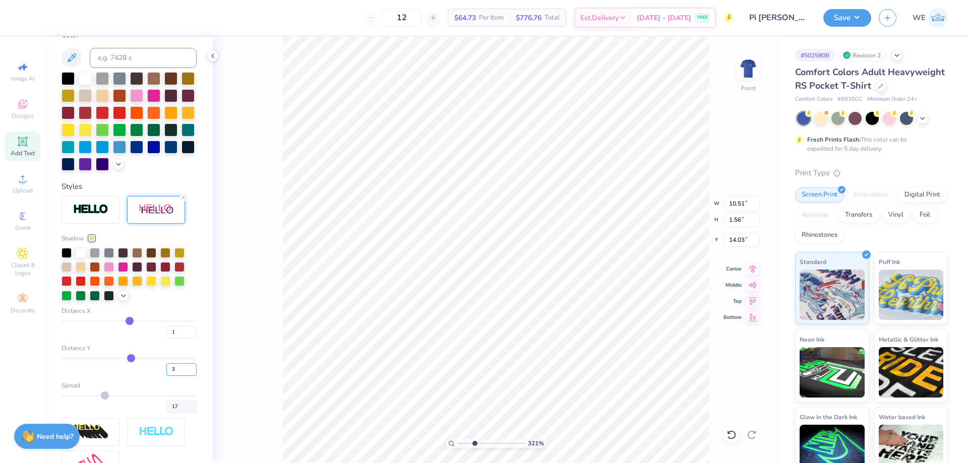
type input "17"
type input "3.21314535235116"
type input "17"
type input "1.57"
type input "3.21314535235116"
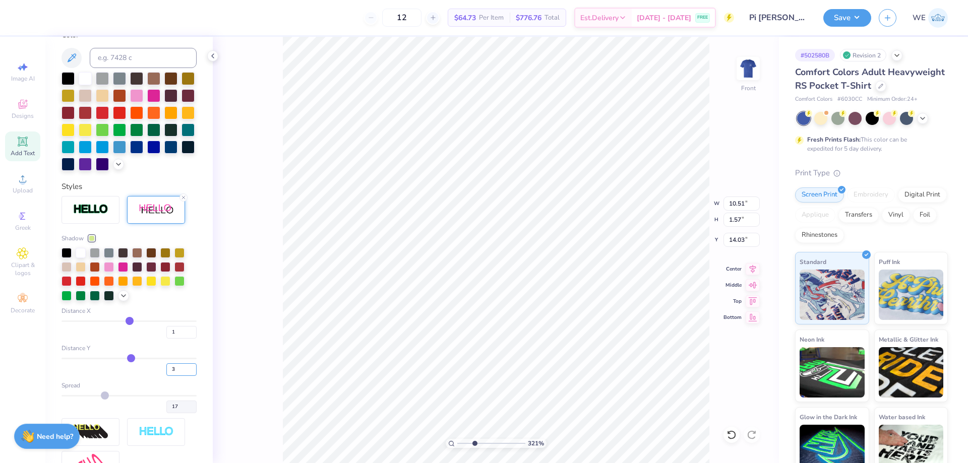
drag, startPoint x: 175, startPoint y: 386, endPoint x: 152, endPoint y: 388, distance: 23.2
click at [152, 376] on div "3" at bounding box center [129, 367] width 135 height 18
type input "5"
type input "3.21314535235116"
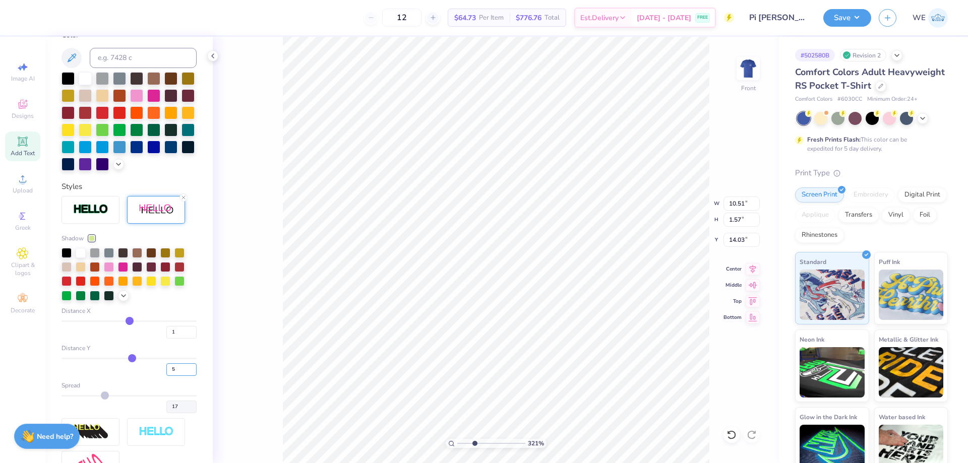
type input "17"
type input "3.21314535235116"
type input "17"
type input "3.21314535235116"
type input "17"
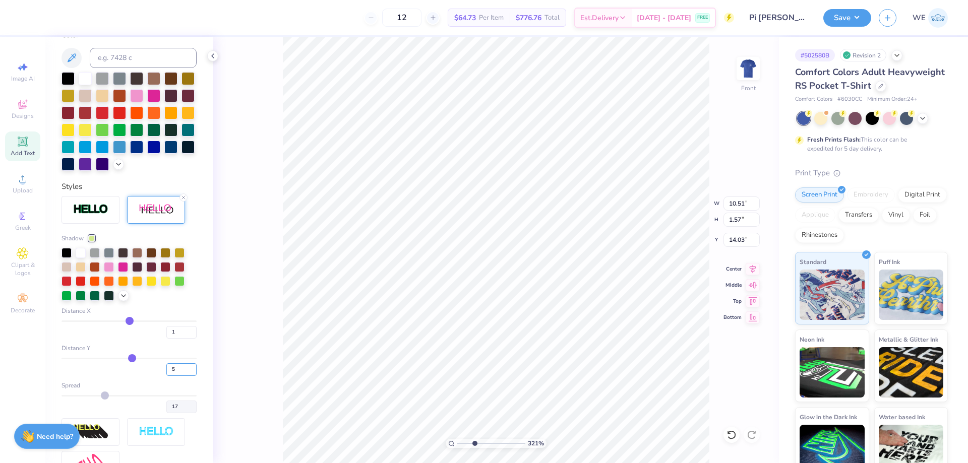
type input "1.60"
click at [262, 339] on div "321 % Front W 10.51 10.51 " H 1.60 1.60 " Y 14.03 14.03 " Center Middle Top Bot…" at bounding box center [496, 250] width 566 height 427
type input "3.21314535235116"
type input "17"
type input "3.21314535235116"
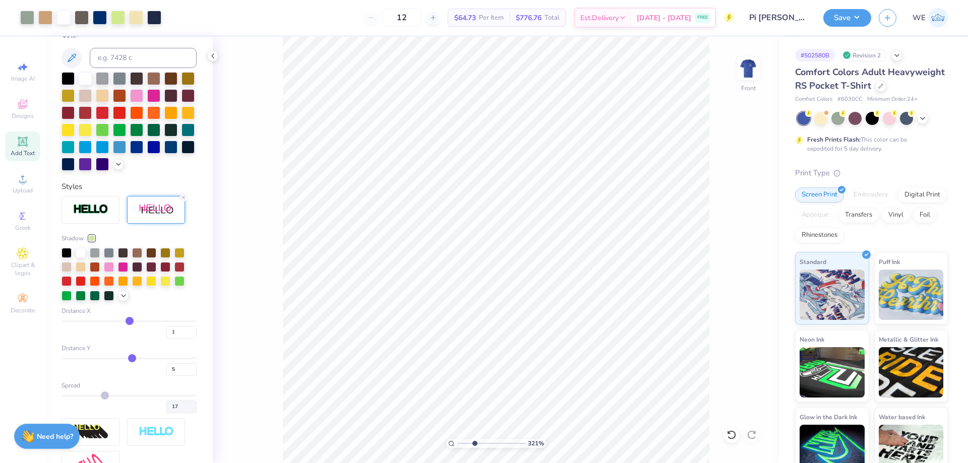
type input "17"
type input "3.21314535235116"
type input "17"
type input "3.21314535235116"
type input "17"
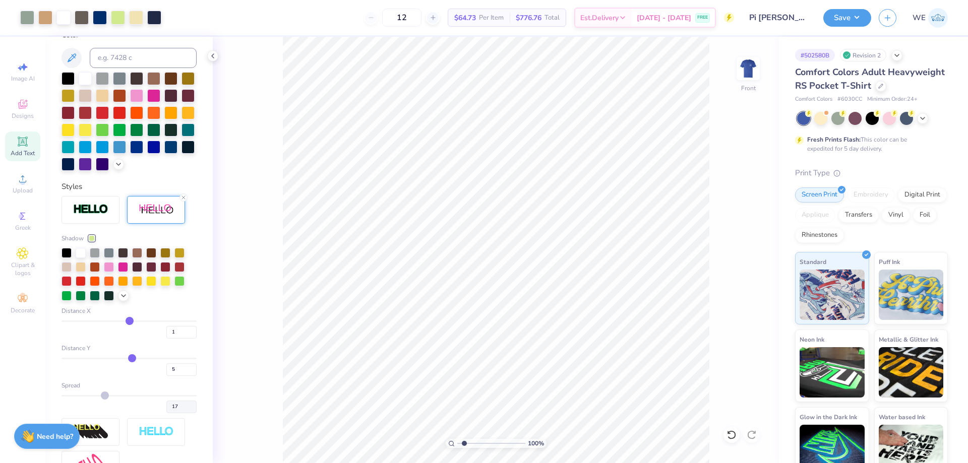
type input "1"
type input "17"
type input "2.71964205036602"
type input "17"
type input "2.71964205036602"
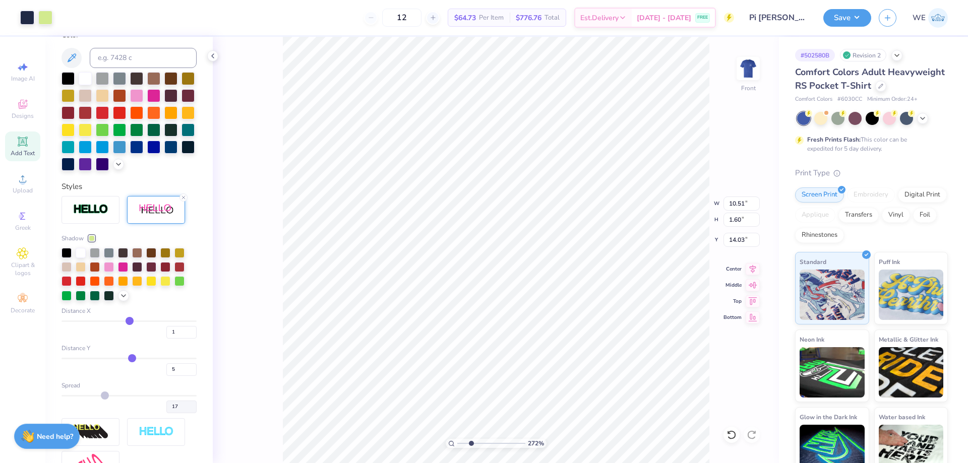
type input "17"
drag, startPoint x: 164, startPoint y: 388, endPoint x: 157, endPoint y: 389, distance: 7.1
click at [158, 376] on div "5" at bounding box center [129, 367] width 135 height 18
type input "3"
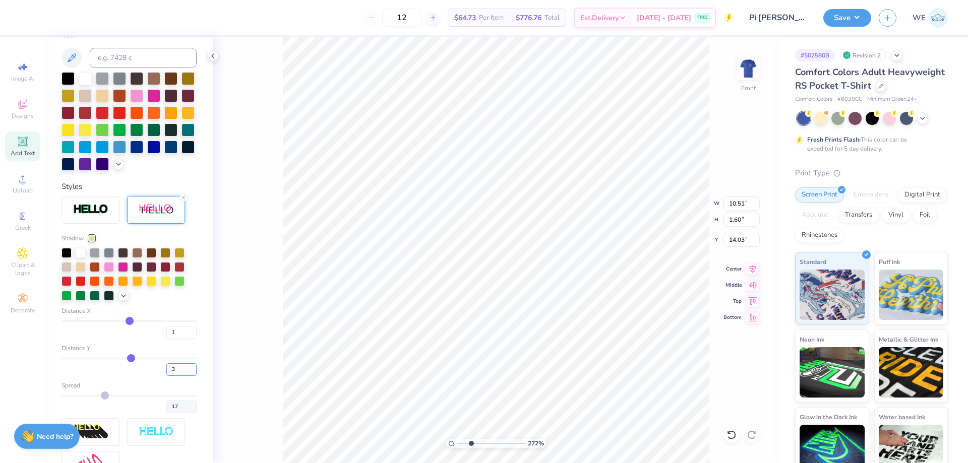
type input "2.71964205036602"
type input "17"
type input "2.71964205036602"
type input "17"
type input "2.71964205036602"
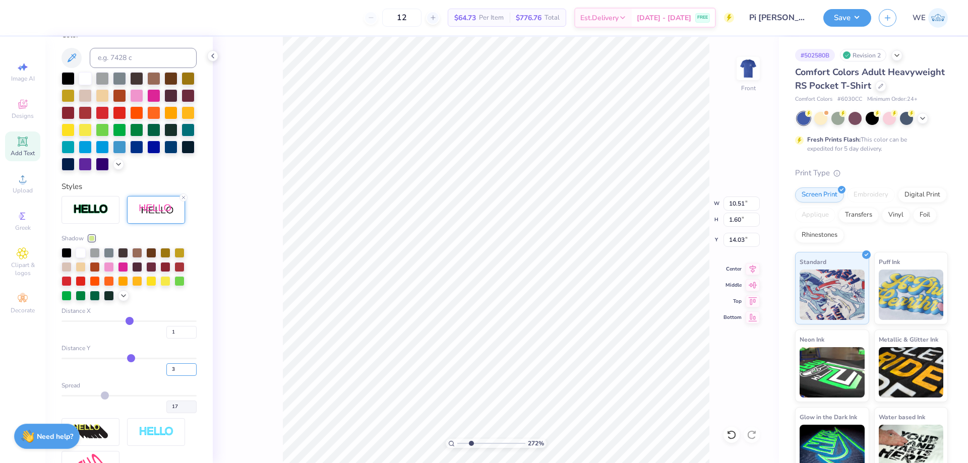
type input "17"
type input "1.57"
type input "2.71964205036602"
type input "17"
type input "2.71964205036602"
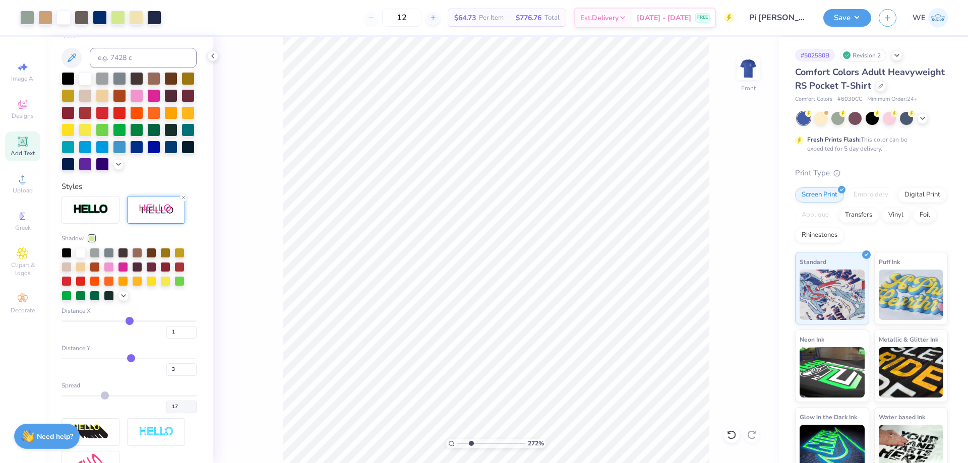
type input "17"
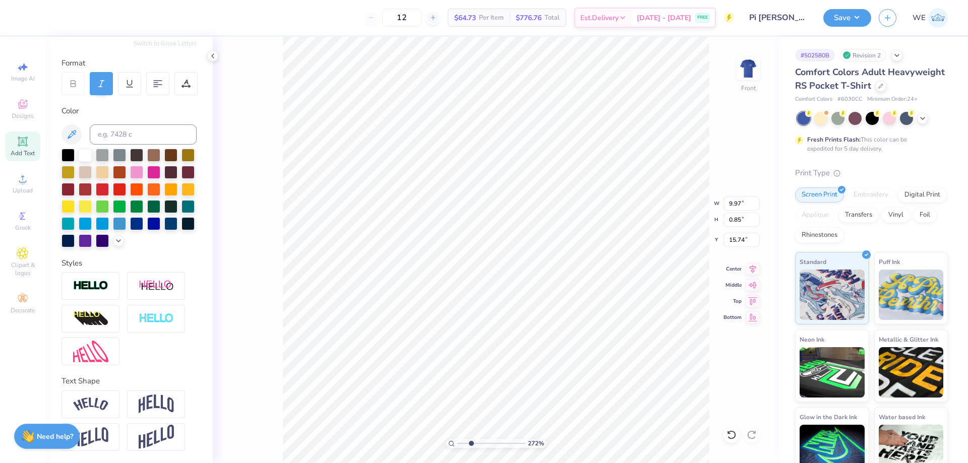
type input "2.71964205036602"
type input "10.51"
type input "1.57"
type input "14.03"
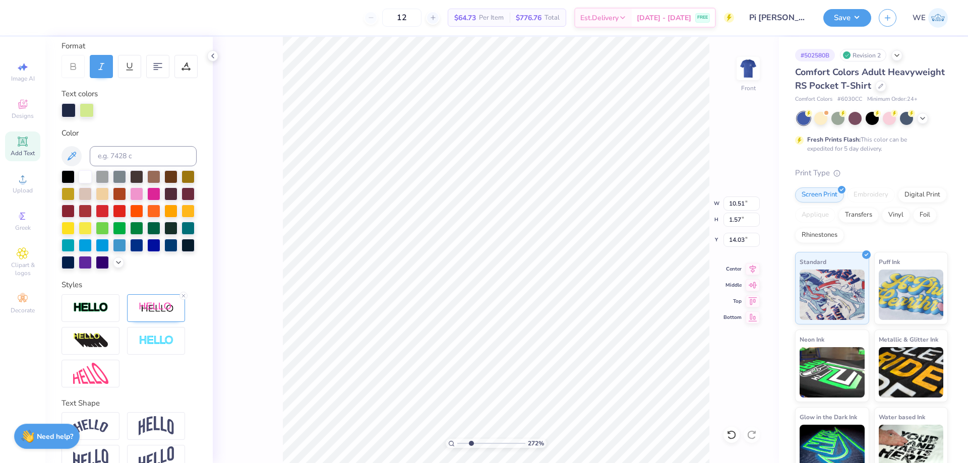
scroll to position [179, 0]
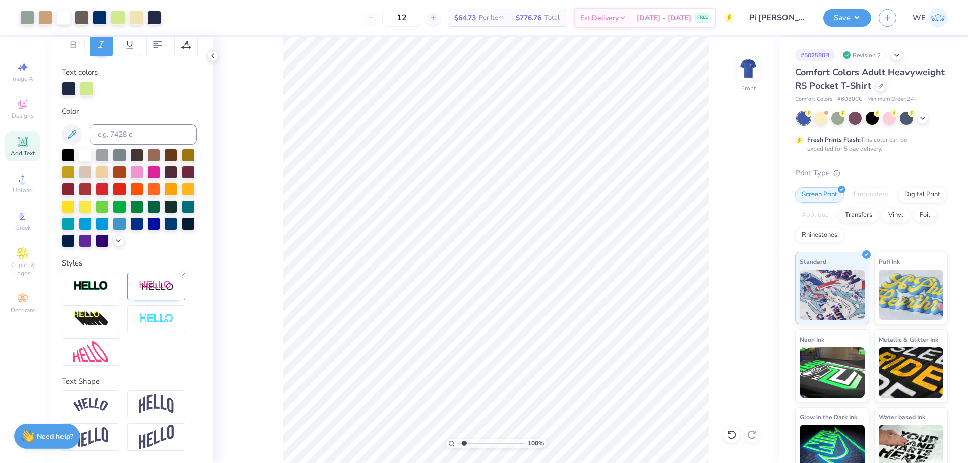
type input "1"
click at [278, 80] on div "100 % Front W 12.50 12.50 " H 13.58 13.58 " Y 3.00 3.00 " Center Middle Top Bot…" at bounding box center [496, 250] width 566 height 427
click at [838, 16] on button "Save" at bounding box center [847, 17] width 48 height 18
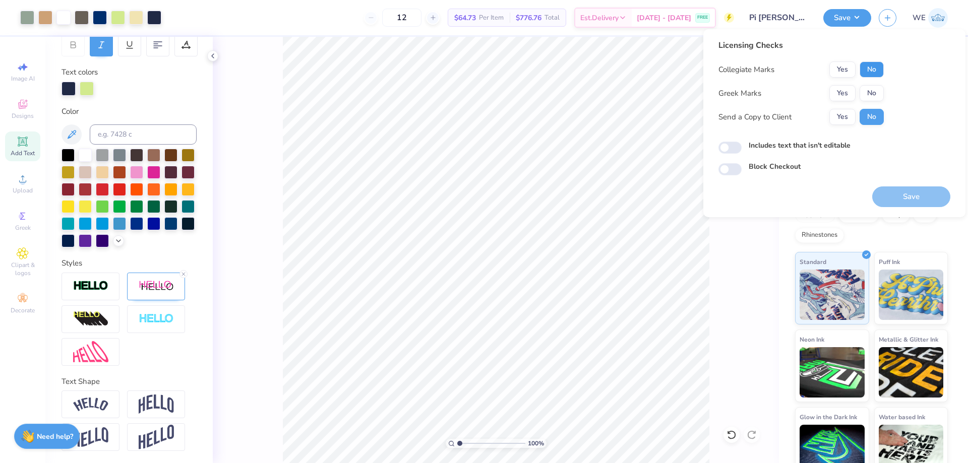
click at [860, 69] on button "No" at bounding box center [872, 70] width 24 height 16
click at [845, 90] on button "Yes" at bounding box center [843, 93] width 26 height 16
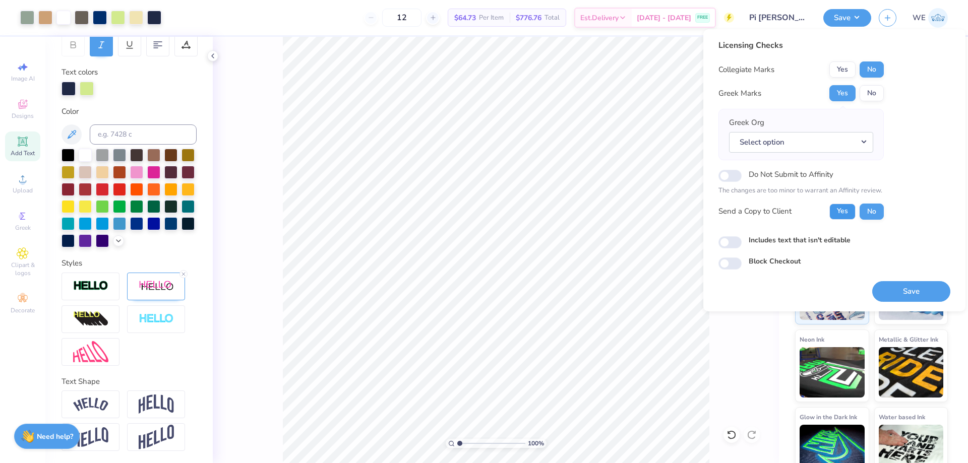
click at [843, 213] on button "Yes" at bounding box center [843, 212] width 26 height 16
click at [810, 147] on button "Select option" at bounding box center [801, 142] width 144 height 21
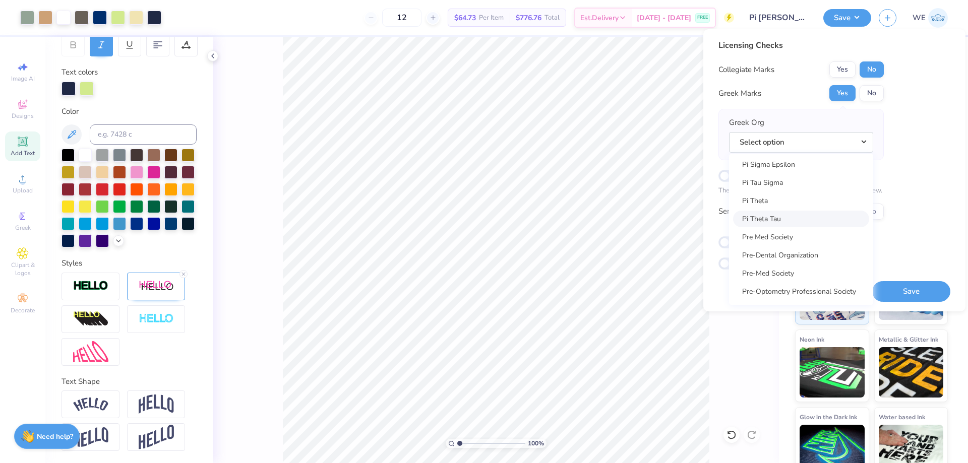
scroll to position [5799, 0]
click at [784, 212] on link "Pi Kappa Phi" at bounding box center [801, 212] width 136 height 17
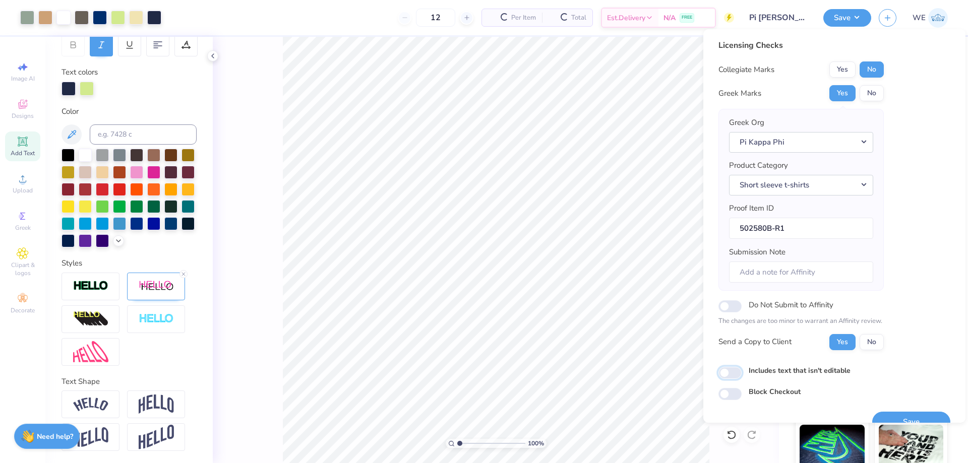
click at [739, 373] on input "Includes text that isn't editable" at bounding box center [730, 373] width 23 height 12
checkbox input "true"
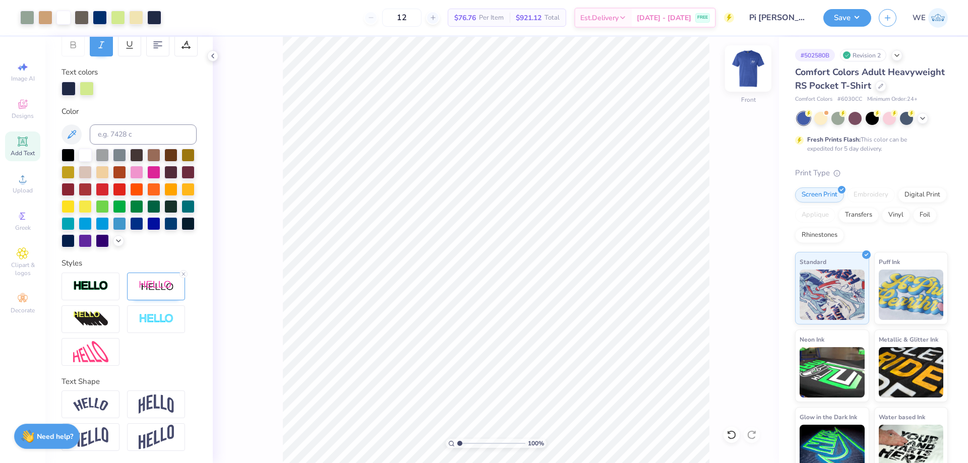
click at [745, 71] on img at bounding box center [748, 68] width 40 height 40
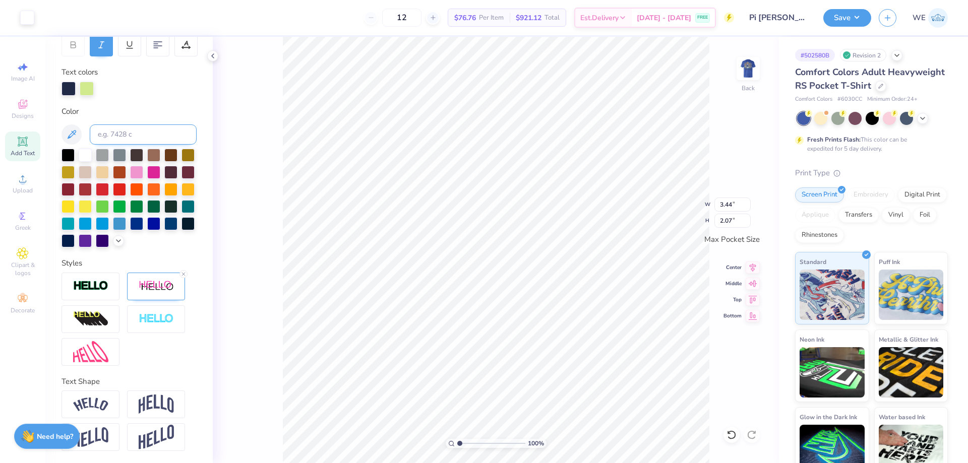
scroll to position [0, 0]
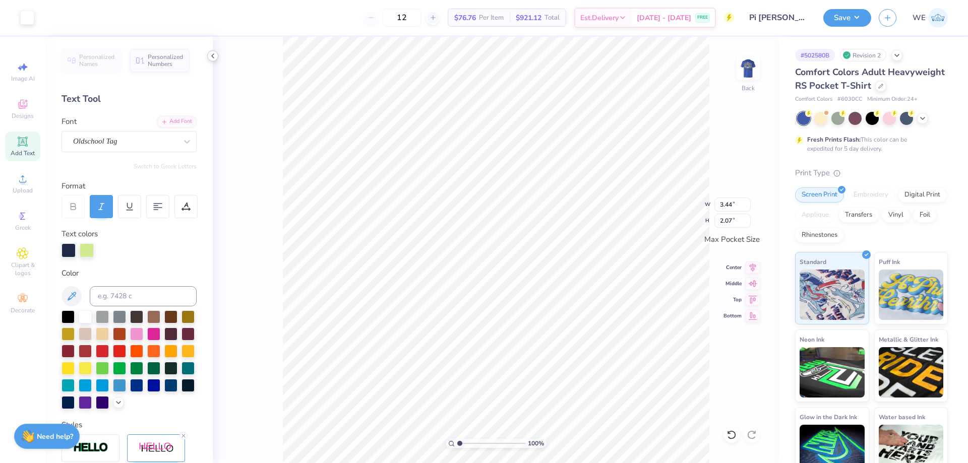
click at [211, 55] on icon at bounding box center [213, 56] width 8 height 8
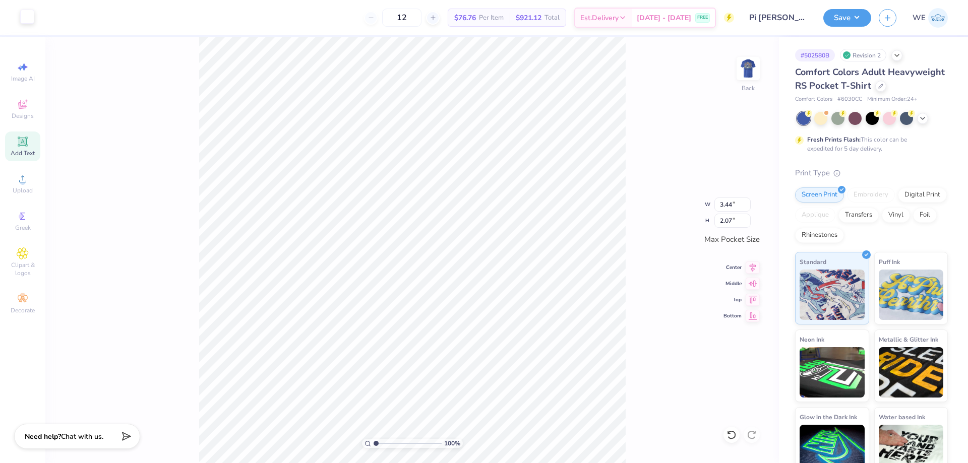
click at [29, 20] on div at bounding box center [27, 17] width 14 height 14
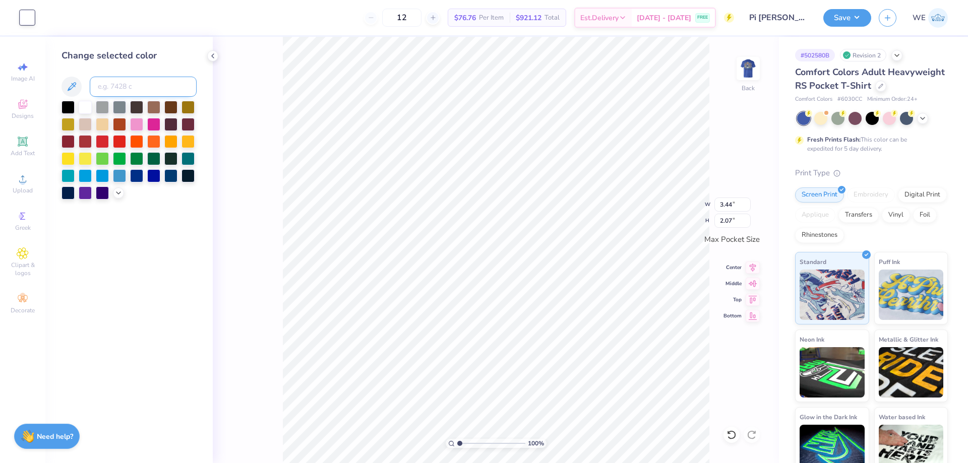
click at [110, 84] on input at bounding box center [143, 87] width 107 height 20
type input "533"
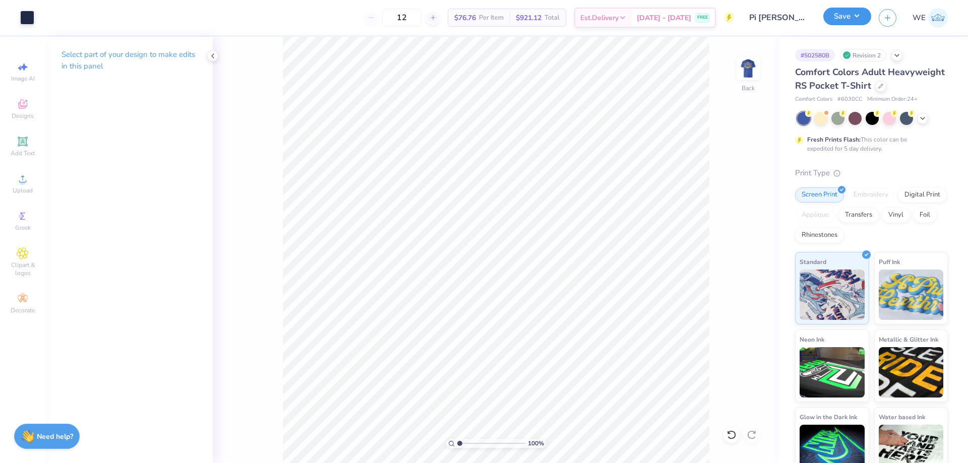
click at [842, 15] on button "Save" at bounding box center [847, 17] width 48 height 18
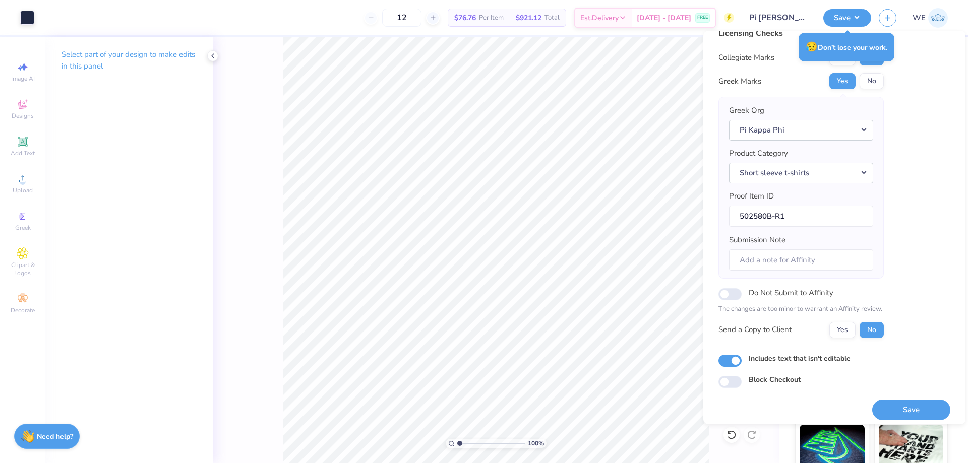
scroll to position [19, 0]
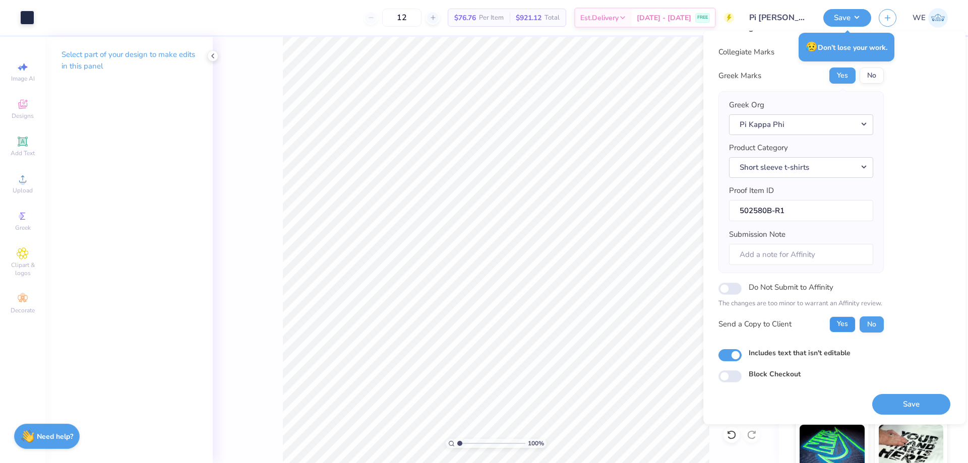
click at [848, 327] on button "Yes" at bounding box center [843, 325] width 26 height 16
click at [890, 397] on button "Save" at bounding box center [911, 404] width 78 height 21
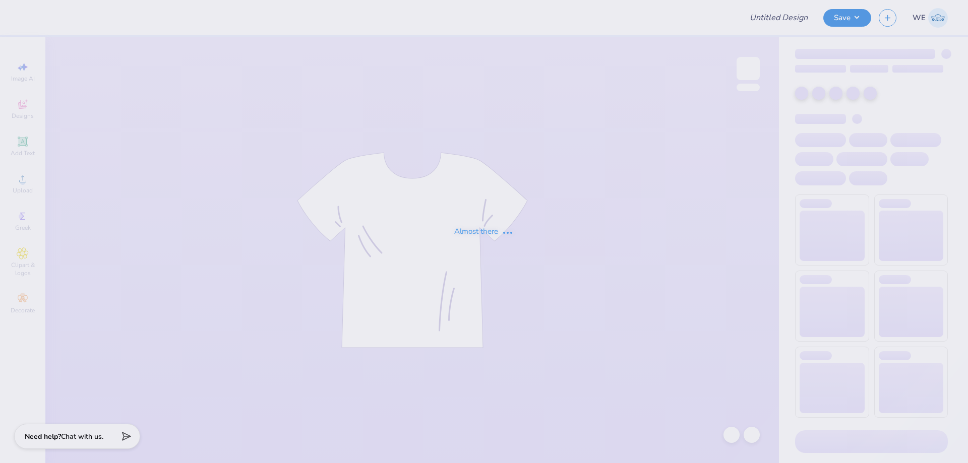
type input "Merch for KIN"
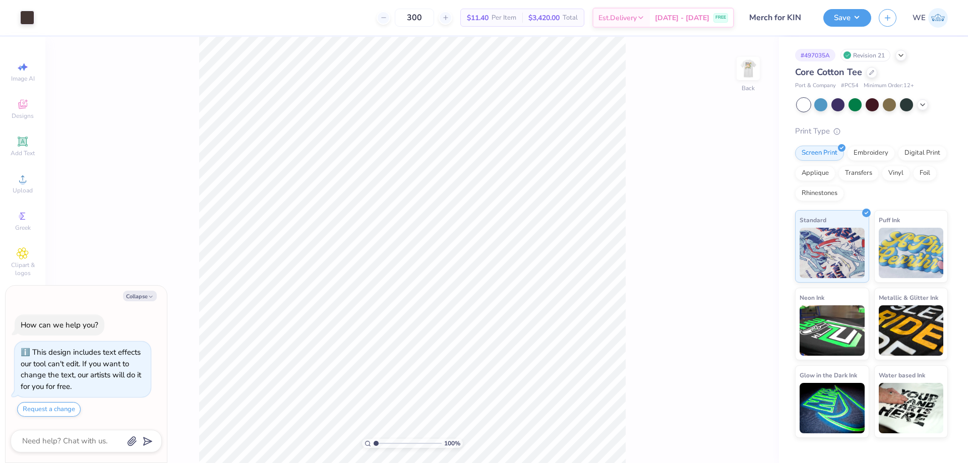
click at [645, 161] on div "100 % Back" at bounding box center [412, 250] width 734 height 427
click at [742, 69] on img at bounding box center [748, 68] width 40 height 40
click at [759, 63] on div at bounding box center [748, 68] width 46 height 46
click at [27, 184] on icon at bounding box center [23, 179] width 12 height 12
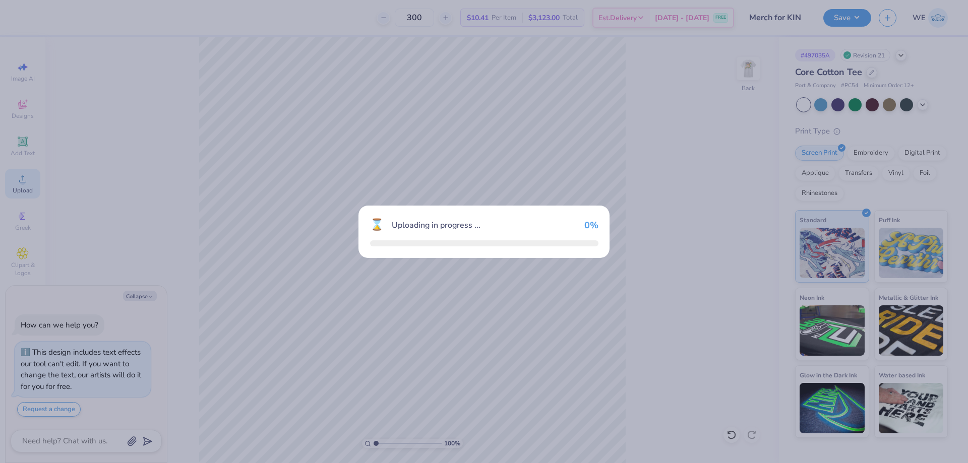
type textarea "x"
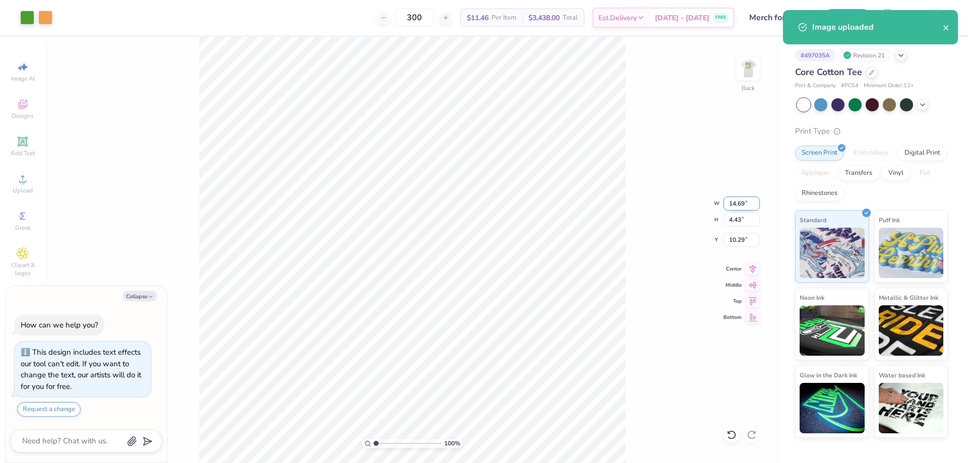
click at [741, 206] on input "14.69" at bounding box center [742, 204] width 36 height 14
type input "4"
type textarea "x"
type input "4.00"
type input "1.21"
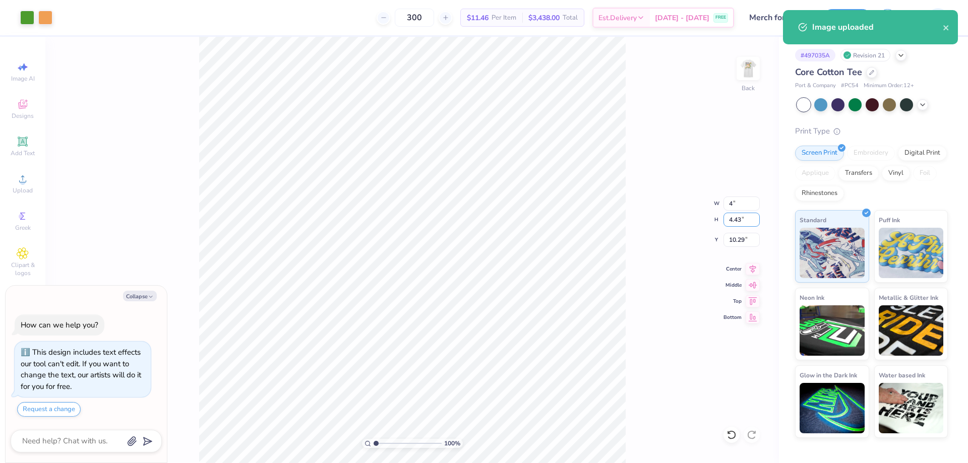
type input "11.90"
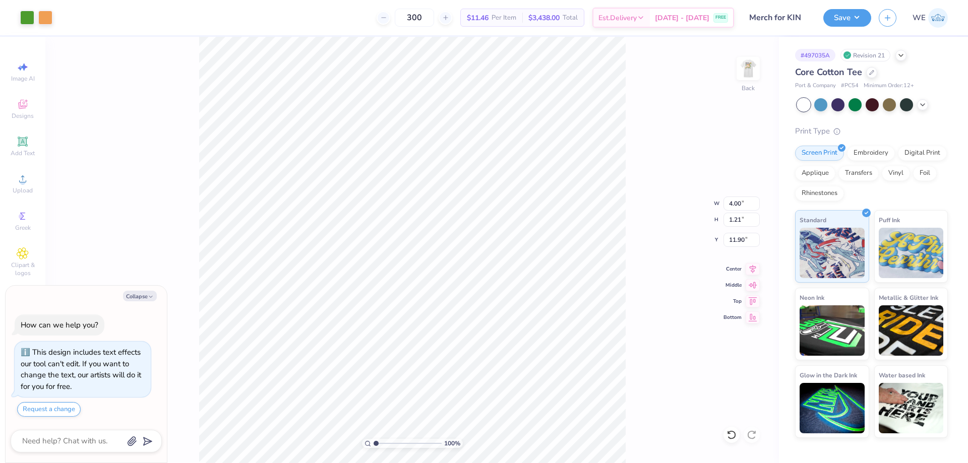
type textarea "x"
click at [735, 244] on input "11.66" at bounding box center [742, 240] width 36 height 14
type input "3"
type textarea "x"
type input "3.00"
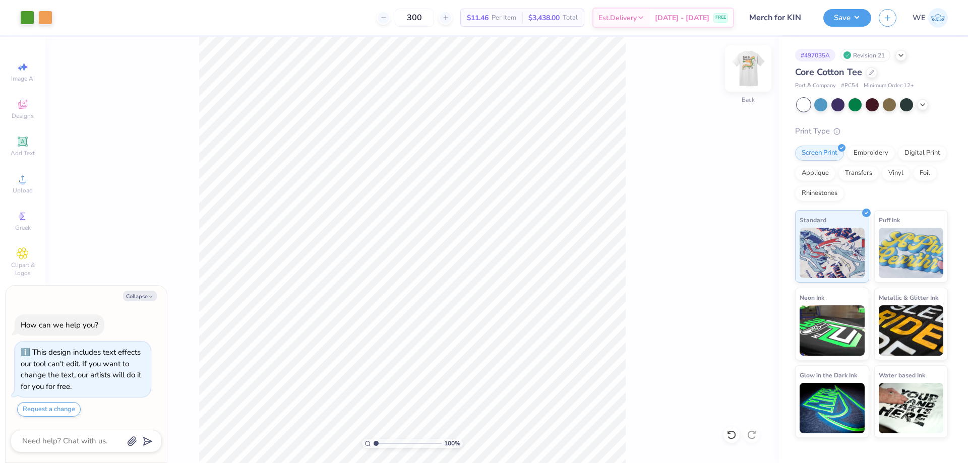
click at [742, 81] on div at bounding box center [748, 68] width 46 height 46
click at [33, 181] on div "Upload" at bounding box center [22, 184] width 35 height 30
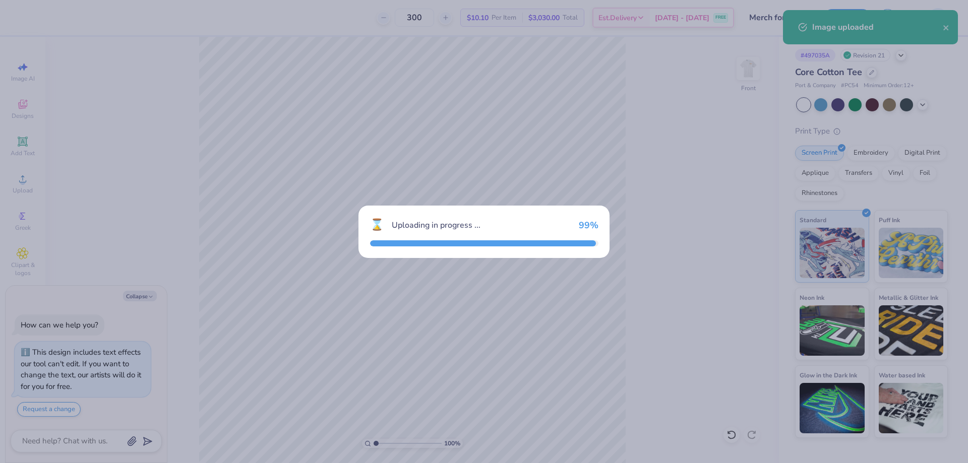
type textarea "x"
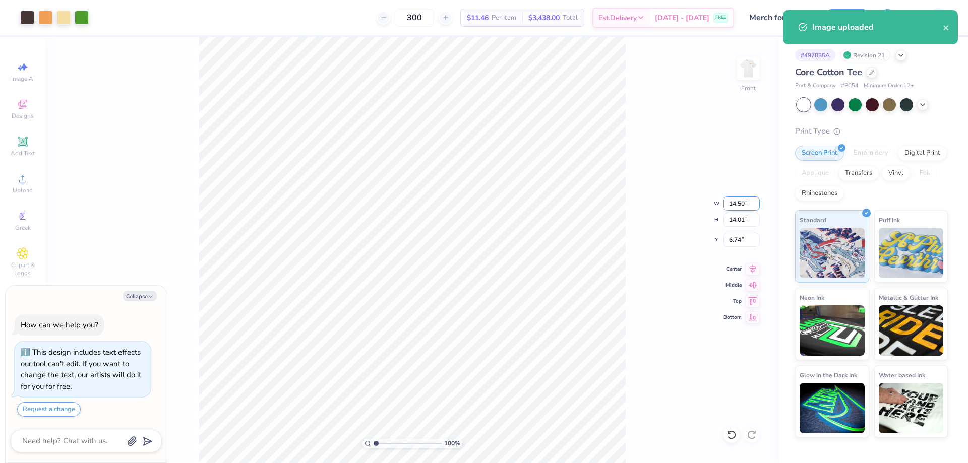
click at [740, 205] on input "14.50" at bounding box center [742, 204] width 36 height 14
type input "12"
type textarea "x"
type input "12.00"
type input "11.60"
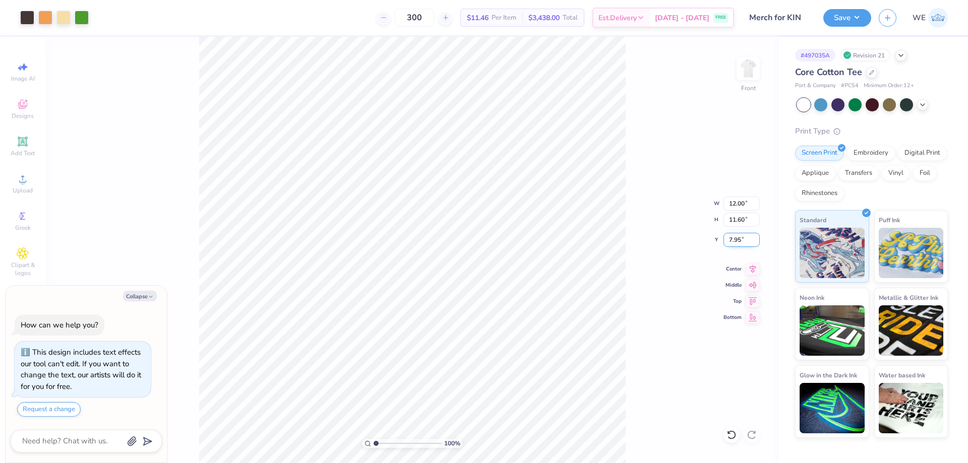
click at [742, 233] on input "7.95" at bounding box center [742, 240] width 36 height 14
type input "3"
type textarea "x"
type input "3.00"
click at [867, 12] on button "Save" at bounding box center [847, 17] width 48 height 18
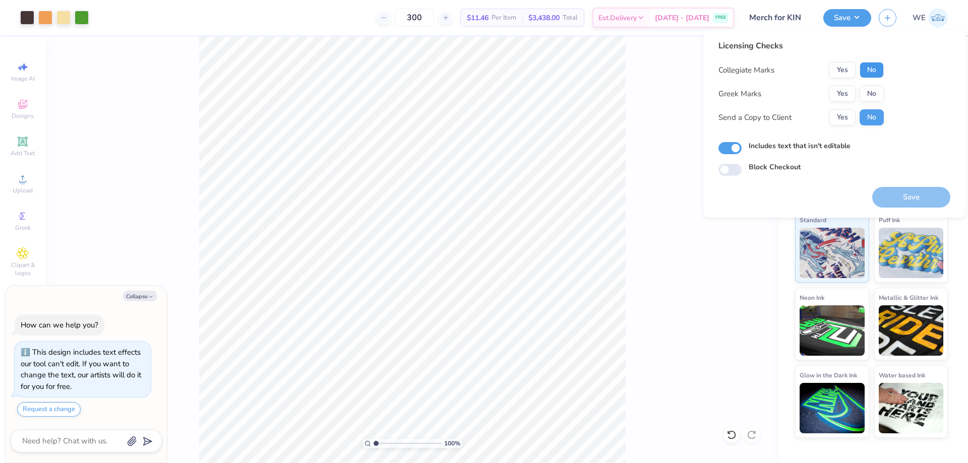
click at [873, 70] on button "No" at bounding box center [872, 70] width 24 height 16
click at [872, 94] on button "No" at bounding box center [872, 94] width 24 height 16
click at [850, 121] on button "Yes" at bounding box center [843, 117] width 26 height 16
click at [904, 199] on button "Save" at bounding box center [911, 197] width 78 height 21
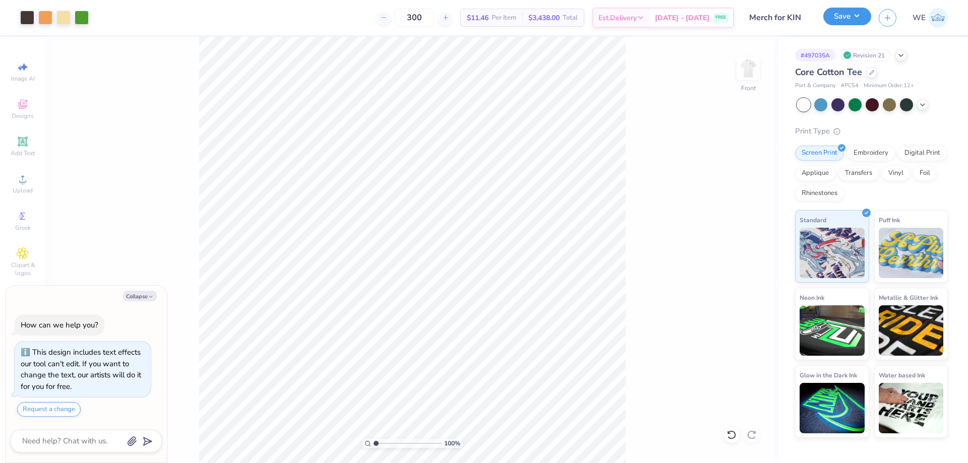
click at [864, 17] on button "Save" at bounding box center [847, 17] width 48 height 18
type textarea "x"
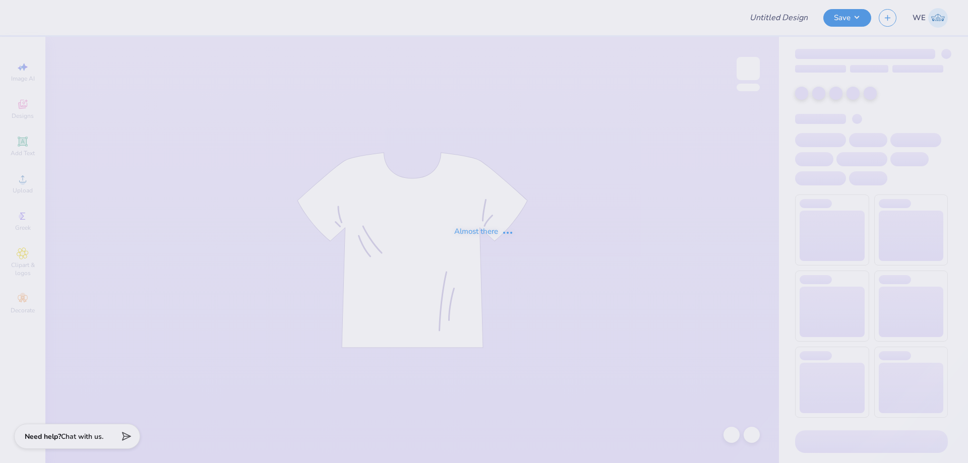
type input "Shirts for [PERSON_NAME]"
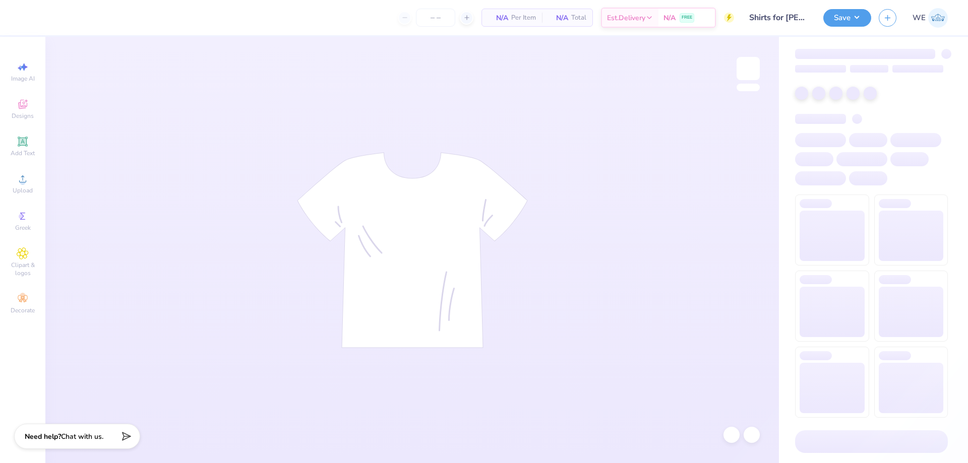
type input "8"
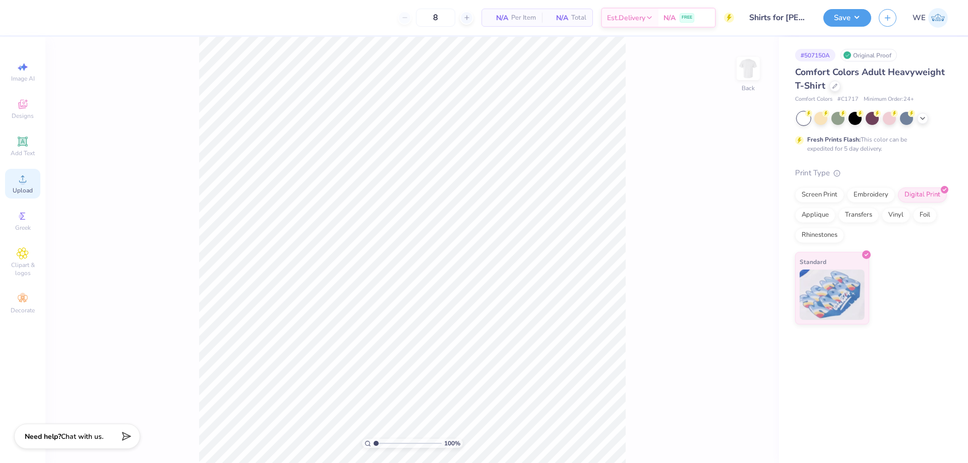
click at [17, 188] on span "Upload" at bounding box center [23, 191] width 20 height 8
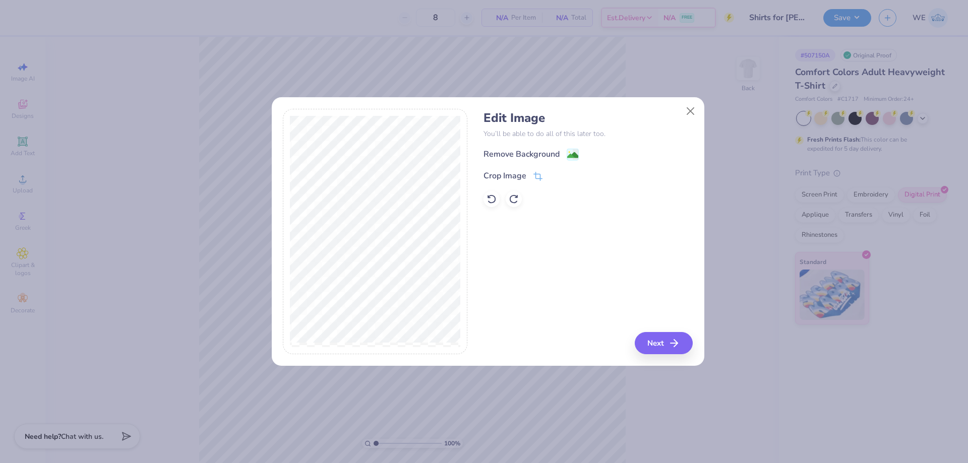
click at [640, 330] on div "Edit Image You’ll be able to do all of this later too. Remove Background Crop I…" at bounding box center [588, 232] width 209 height 246
click at [648, 336] on button "Next" at bounding box center [665, 343] width 58 height 22
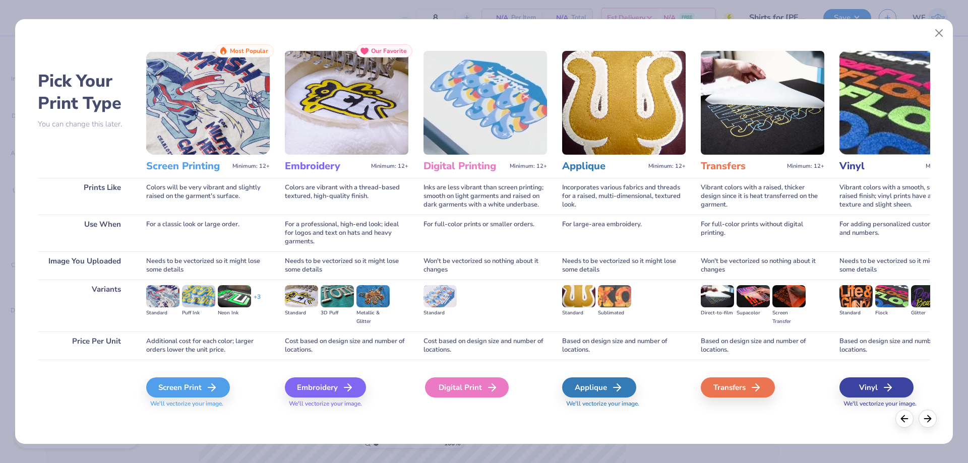
click at [480, 382] on div "Digital Print" at bounding box center [467, 388] width 84 height 20
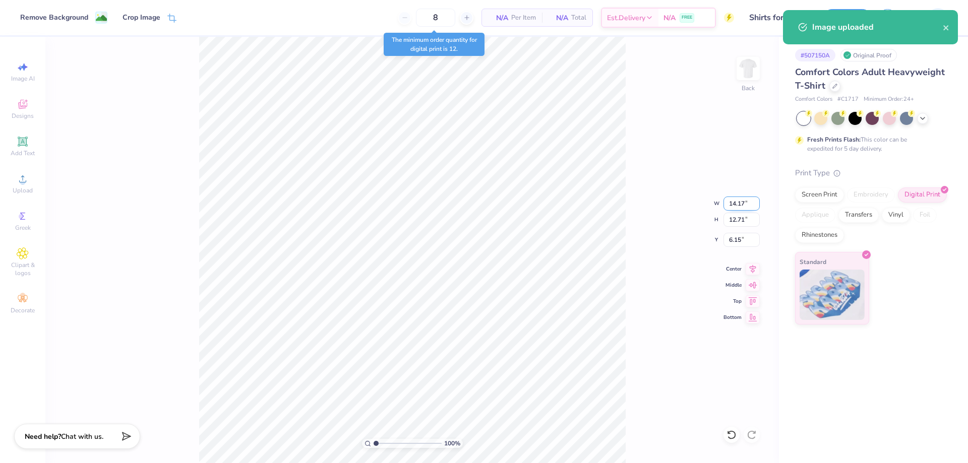
click at [739, 206] on input "14.17" at bounding box center [742, 204] width 36 height 14
type input "10.00"
type input "8.97"
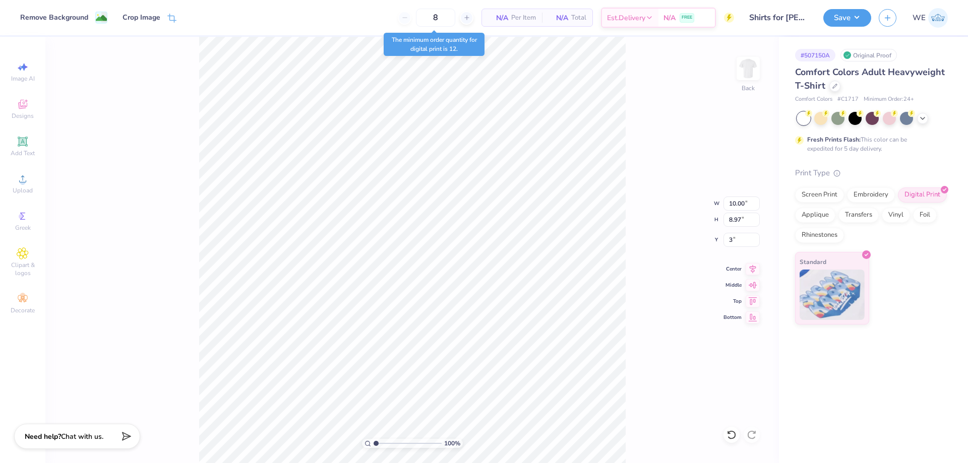
type input "3.00"
drag, startPoint x: 659, startPoint y: 94, endPoint x: 704, endPoint y: 76, distance: 48.7
click at [659, 93] on div "100 % Back W 10.00 10.00 " H 8.97 8.97 " Y 3.00 3.00 " Center Middle Top Bottom" at bounding box center [412, 250] width 734 height 427
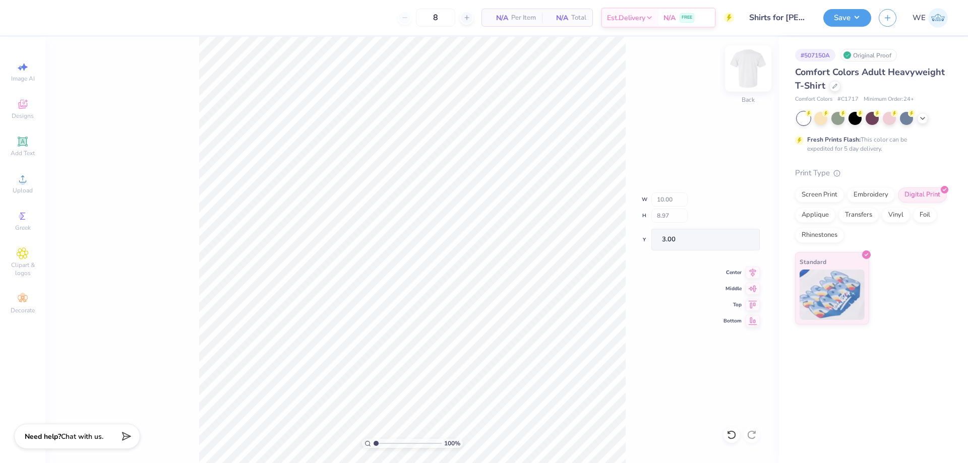
click at [750, 70] on img at bounding box center [748, 68] width 40 height 40
click at [23, 188] on span "Upload" at bounding box center [23, 191] width 20 height 8
